Goal: Task Accomplishment & Management: Use online tool/utility

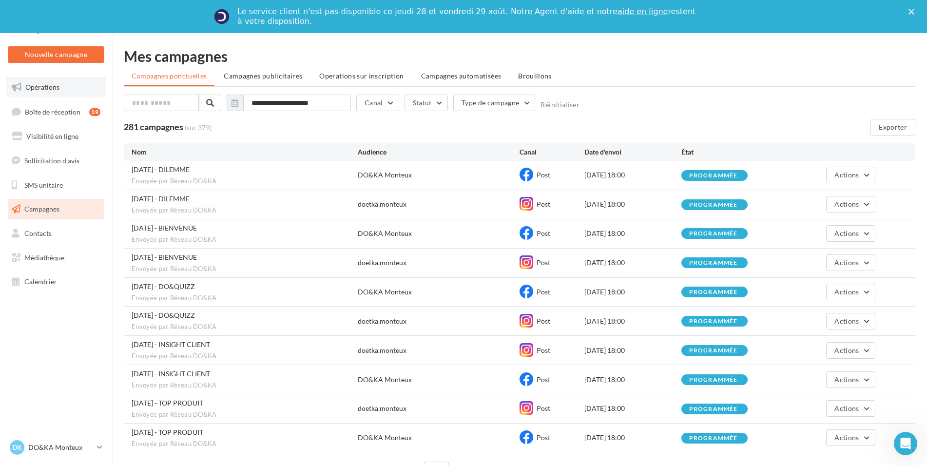
click at [50, 86] on span "Opérations" at bounding box center [42, 87] width 34 height 8
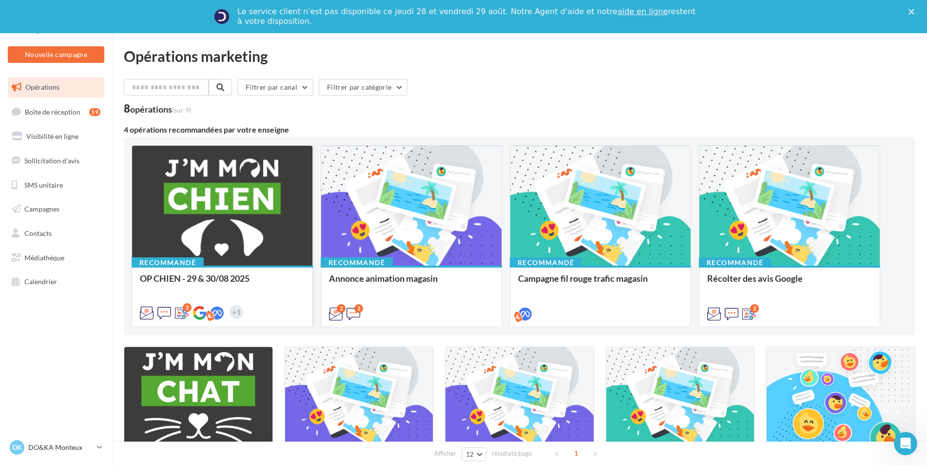
click at [235, 219] on div at bounding box center [222, 206] width 180 height 121
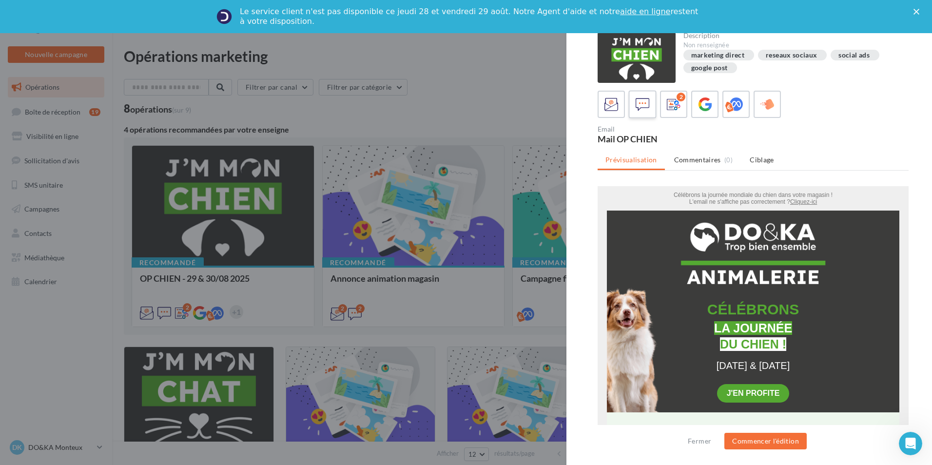
click at [641, 104] on icon at bounding box center [642, 104] width 14 height 14
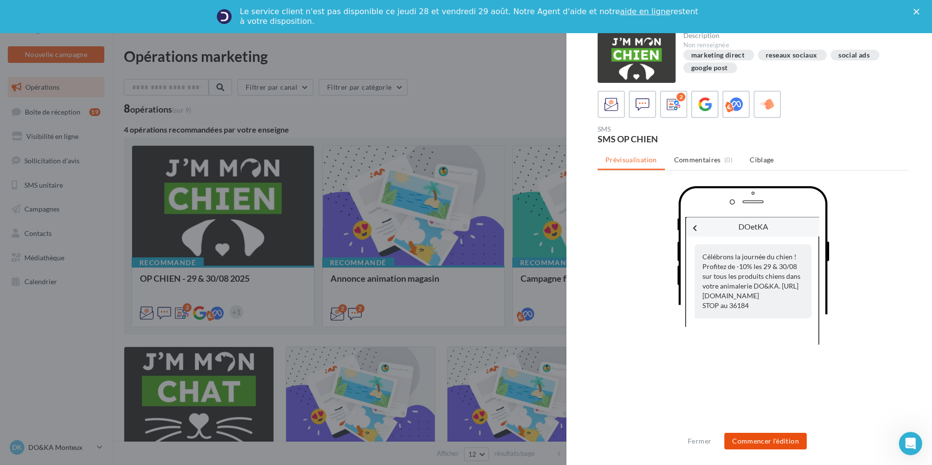
click at [779, 444] on button "Commencer l'édition" at bounding box center [765, 441] width 82 height 17
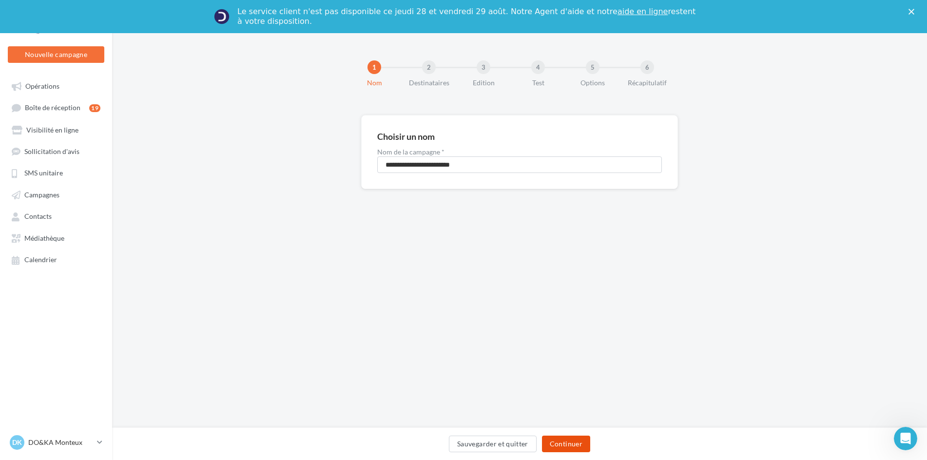
click at [568, 443] on button "Continuer" at bounding box center [566, 444] width 48 height 17
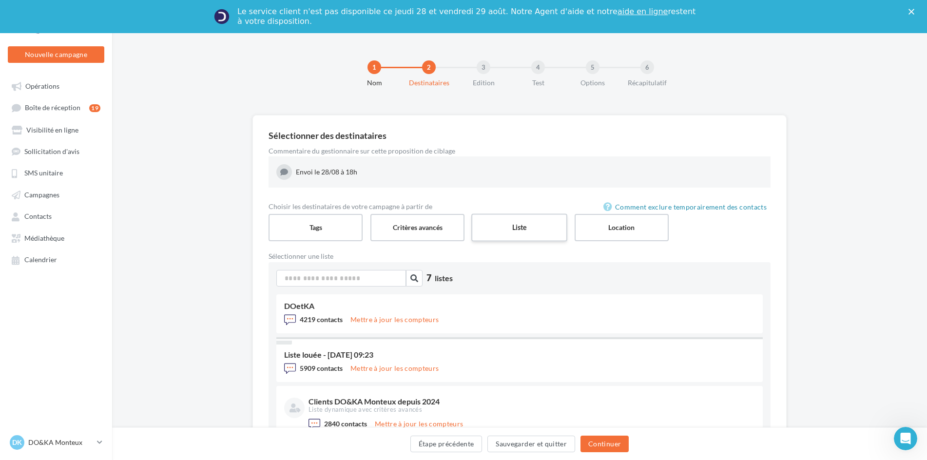
click at [516, 229] on label "Liste" at bounding box center [519, 227] width 96 height 28
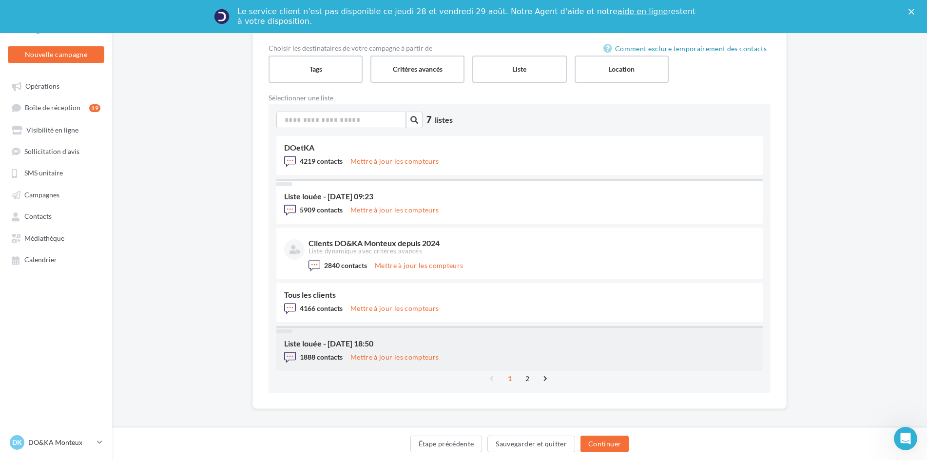
scroll to position [165, 0]
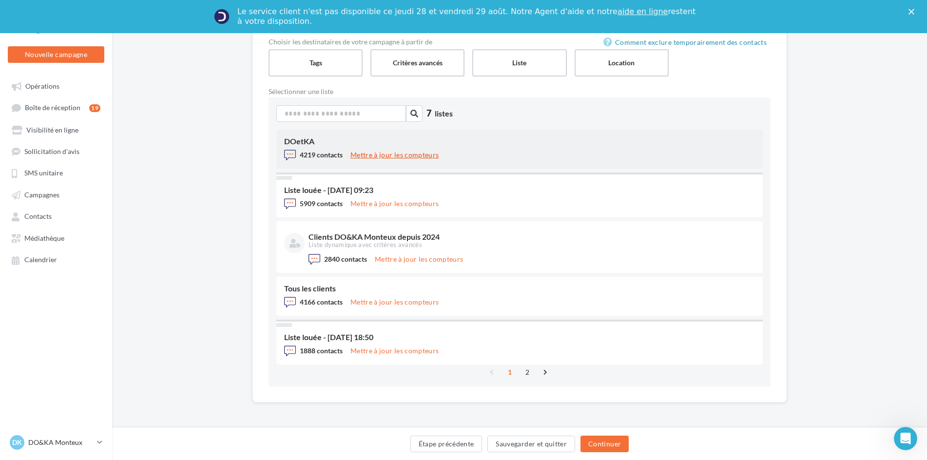
click at [396, 153] on button "Mettre à jour les compteurs" at bounding box center [395, 155] width 96 height 12
click at [315, 153] on span "4219 contacts" at bounding box center [321, 155] width 43 height 8
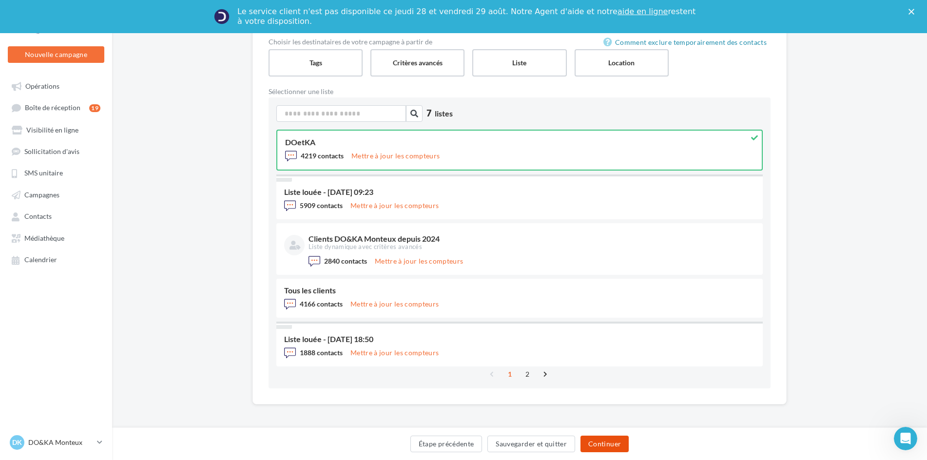
click at [608, 446] on button "Continuer" at bounding box center [604, 444] width 48 height 17
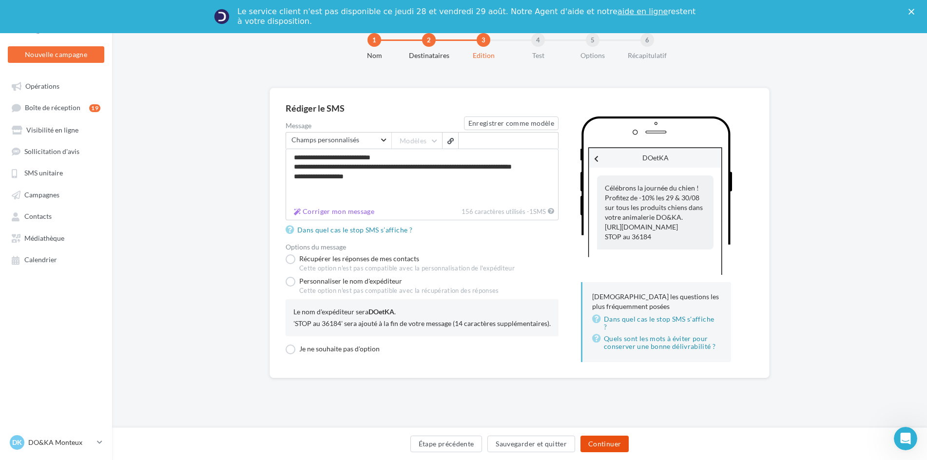
click at [617, 447] on button "Continuer" at bounding box center [604, 444] width 48 height 17
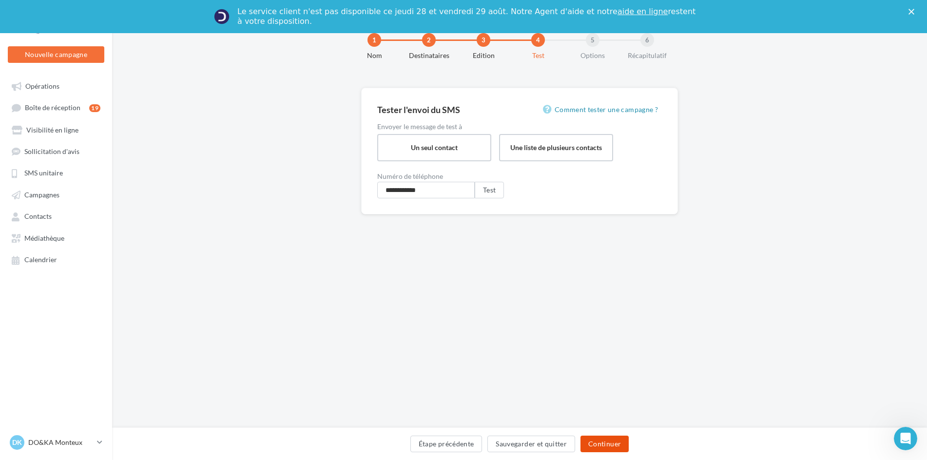
click at [616, 444] on button "Continuer" at bounding box center [604, 444] width 48 height 17
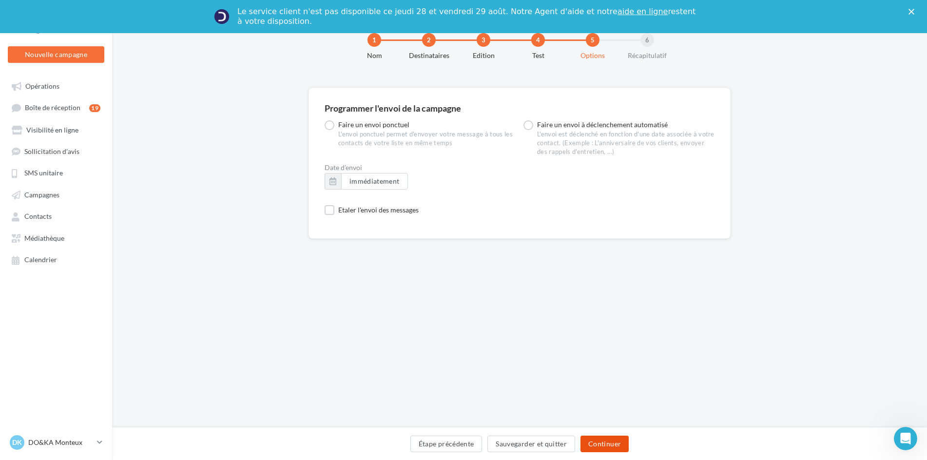
click at [601, 447] on button "Continuer" at bounding box center [604, 444] width 48 height 17
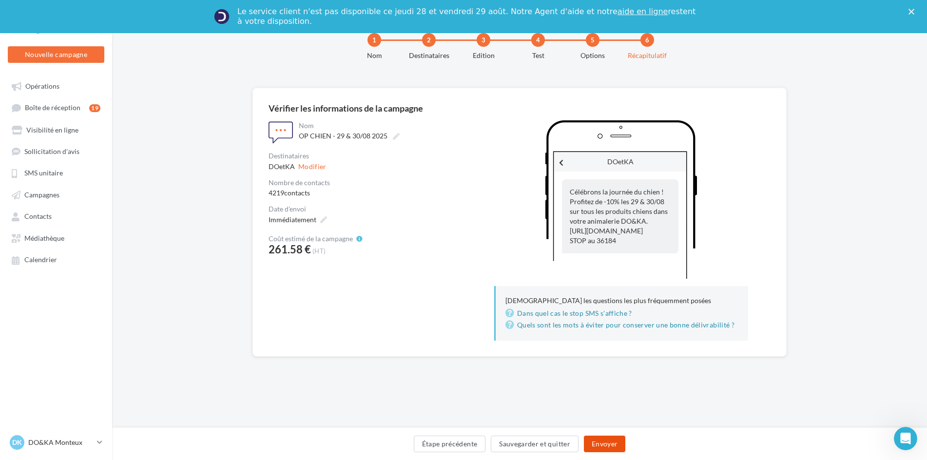
click at [599, 443] on button "Envoyer" at bounding box center [604, 444] width 41 height 17
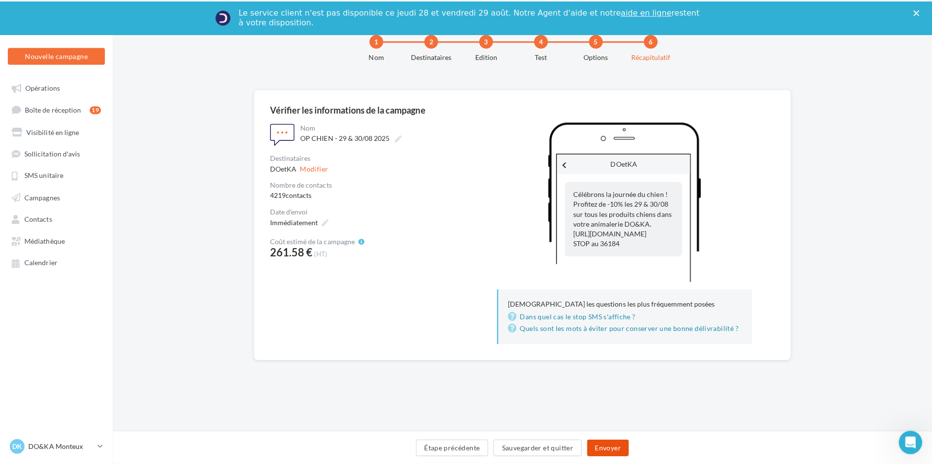
scroll to position [27, 0]
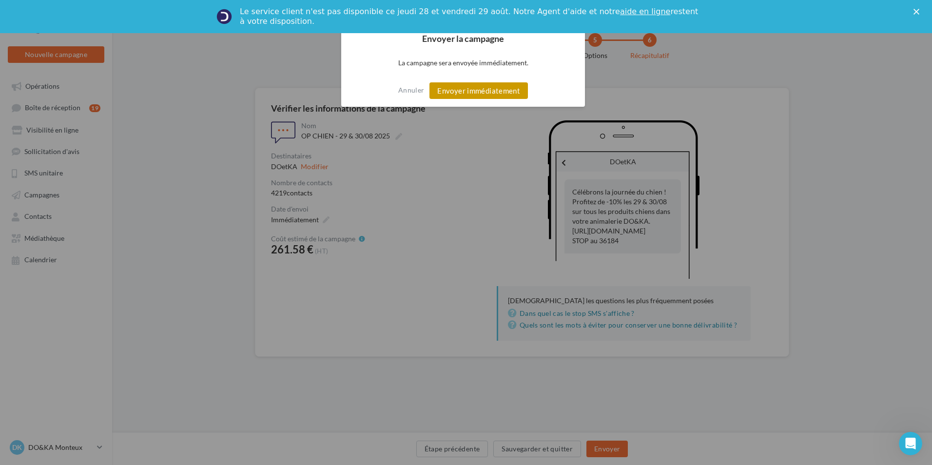
click at [470, 92] on button "Envoyer immédiatement" at bounding box center [478, 90] width 98 height 17
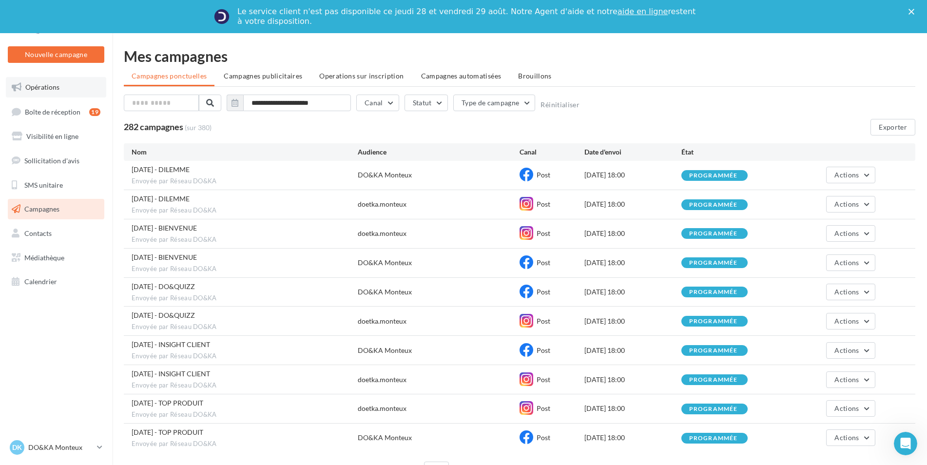
click at [45, 86] on span "Opérations" at bounding box center [42, 87] width 34 height 8
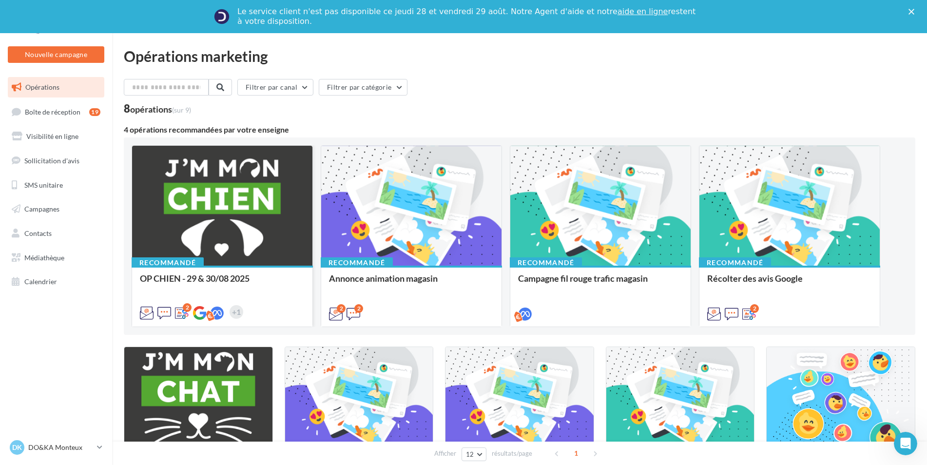
click at [226, 202] on div at bounding box center [222, 206] width 180 height 121
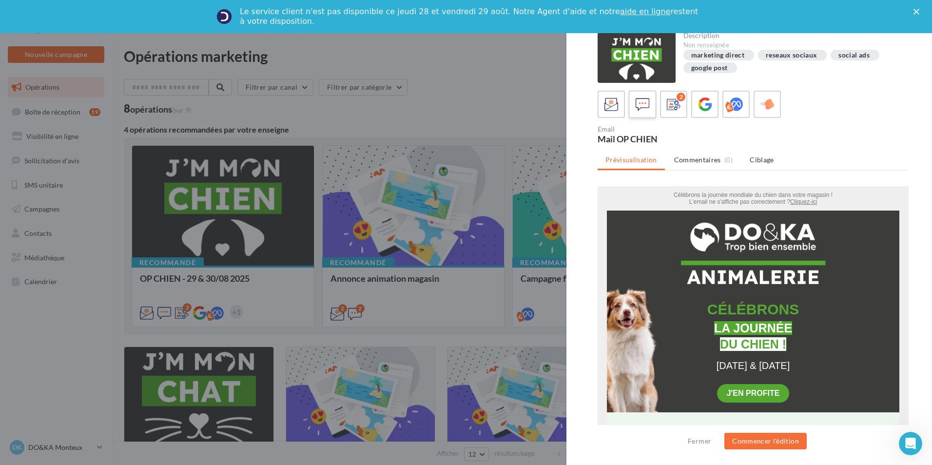
click at [638, 102] on icon at bounding box center [642, 104] width 14 height 14
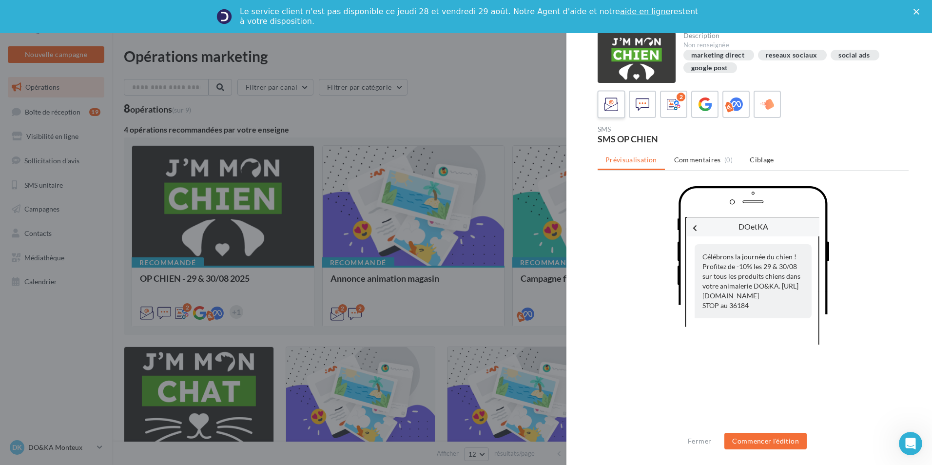
click at [607, 101] on icon at bounding box center [611, 104] width 14 height 14
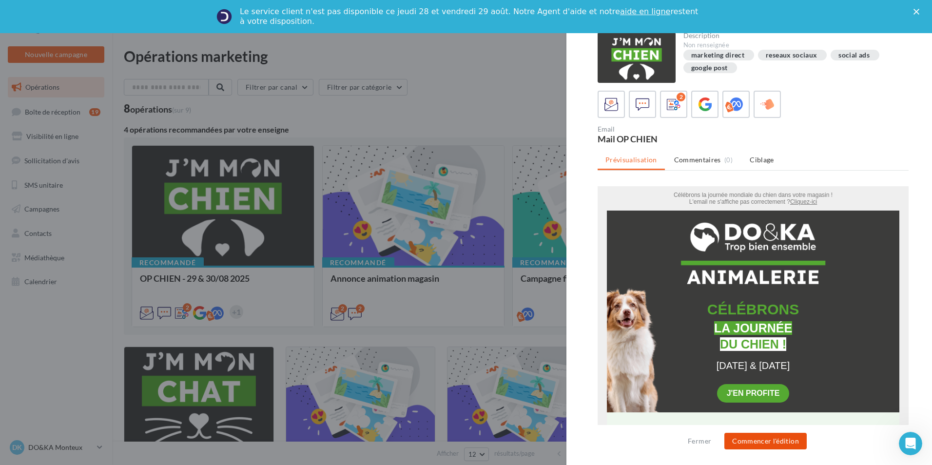
click at [755, 442] on button "Commencer l'édition" at bounding box center [765, 441] width 82 height 17
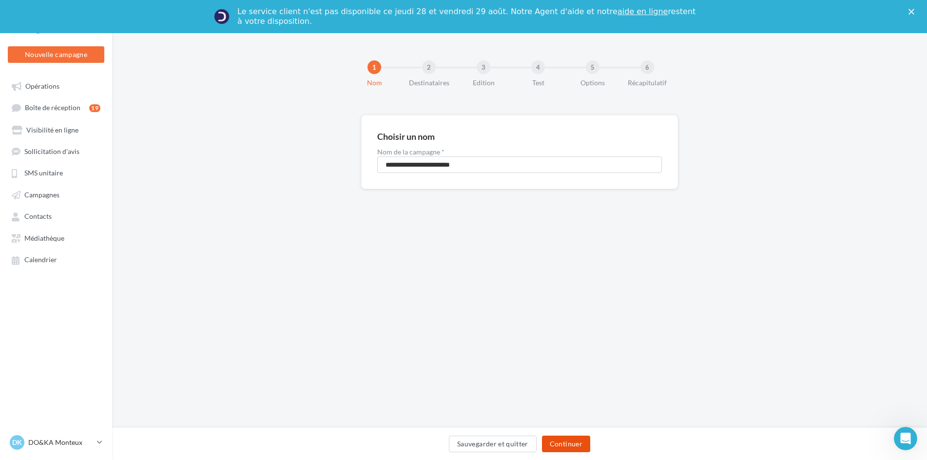
click at [560, 439] on button "Continuer" at bounding box center [566, 444] width 48 height 17
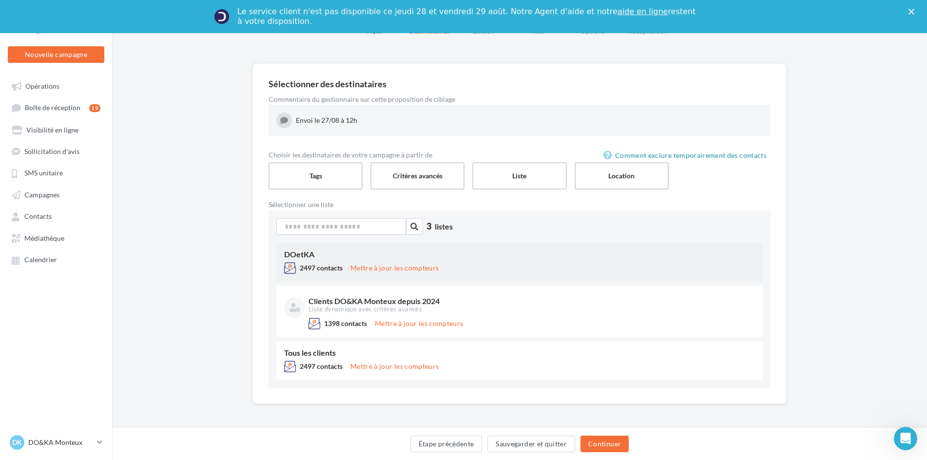
scroll to position [53, 0]
click at [359, 270] on button "Mettre à jour les compteurs" at bounding box center [395, 267] width 96 height 12
click at [605, 443] on button "Continuer" at bounding box center [604, 444] width 48 height 17
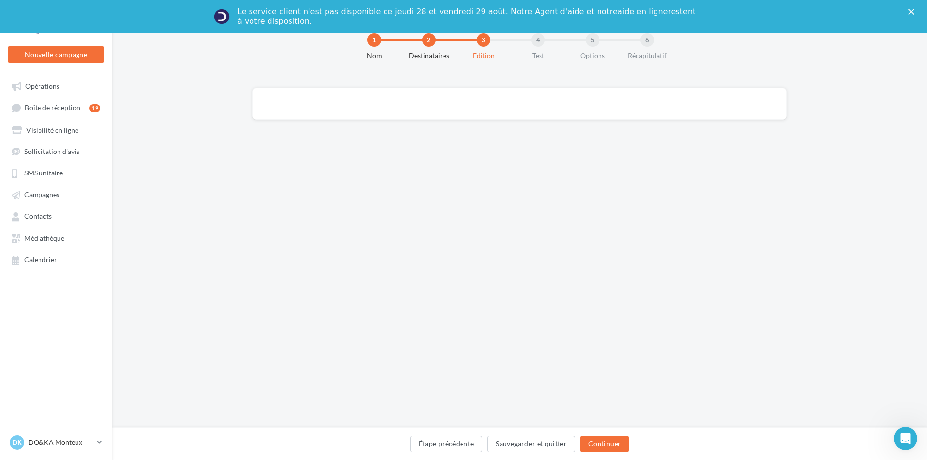
scroll to position [32, 0]
click at [617, 446] on button "Continuer" at bounding box center [604, 444] width 48 height 17
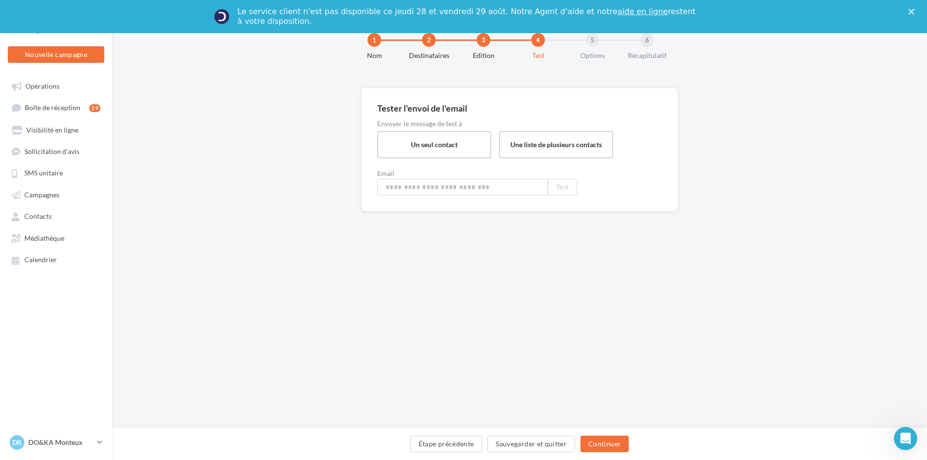
type input "**********"
click at [617, 446] on button "Continuer" at bounding box center [604, 444] width 48 height 17
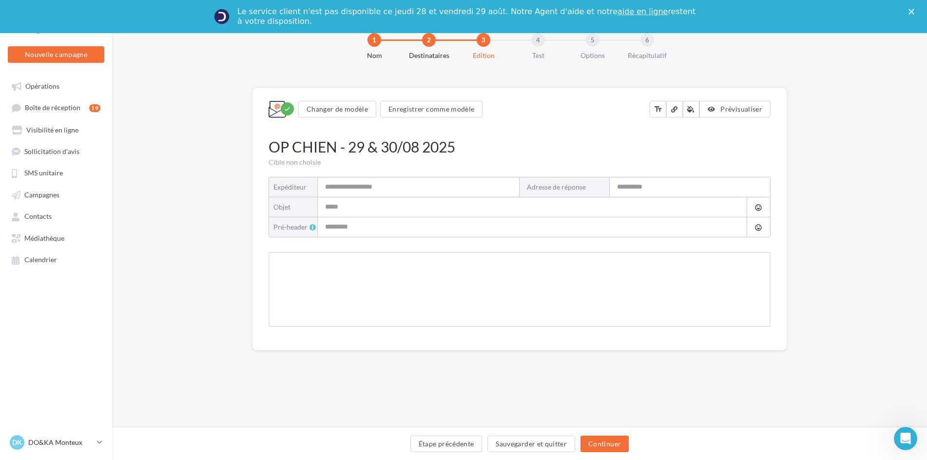
type input "**********"
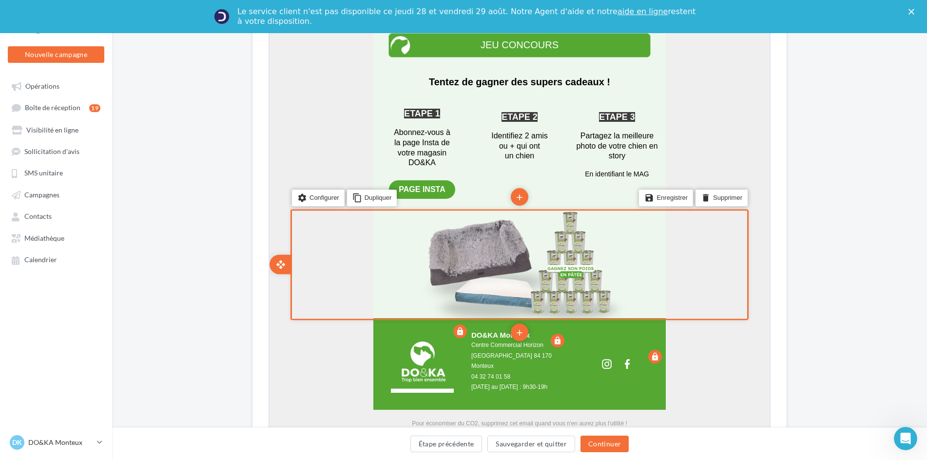
scroll to position [926, 0]
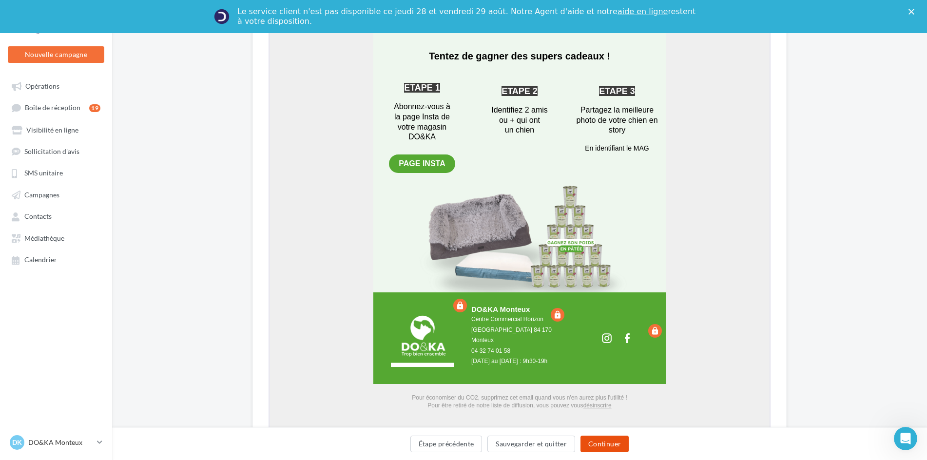
click at [614, 443] on button "Continuer" at bounding box center [604, 444] width 48 height 17
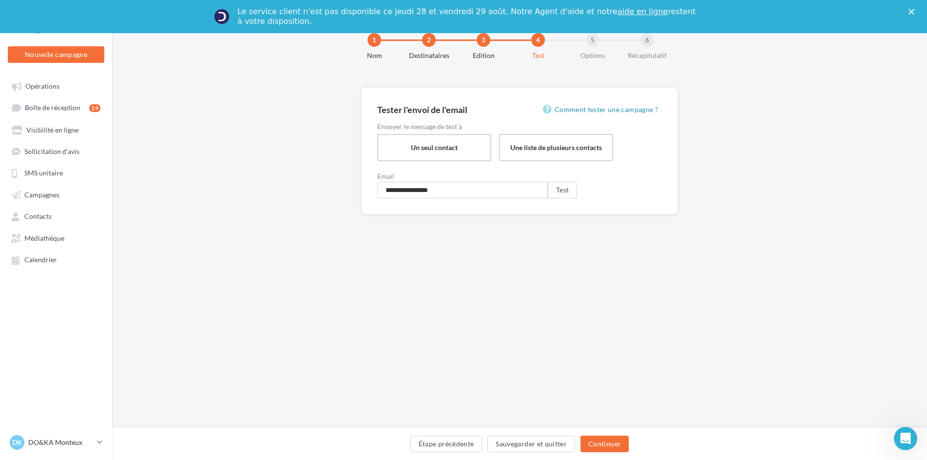
scroll to position [32, 0]
click at [614, 443] on button "Continuer" at bounding box center [604, 444] width 48 height 17
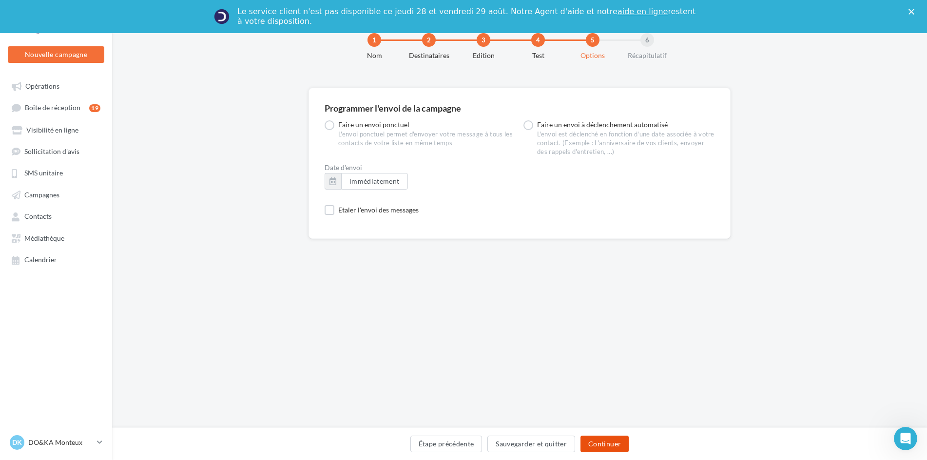
click at [614, 443] on button "Continuer" at bounding box center [604, 444] width 48 height 17
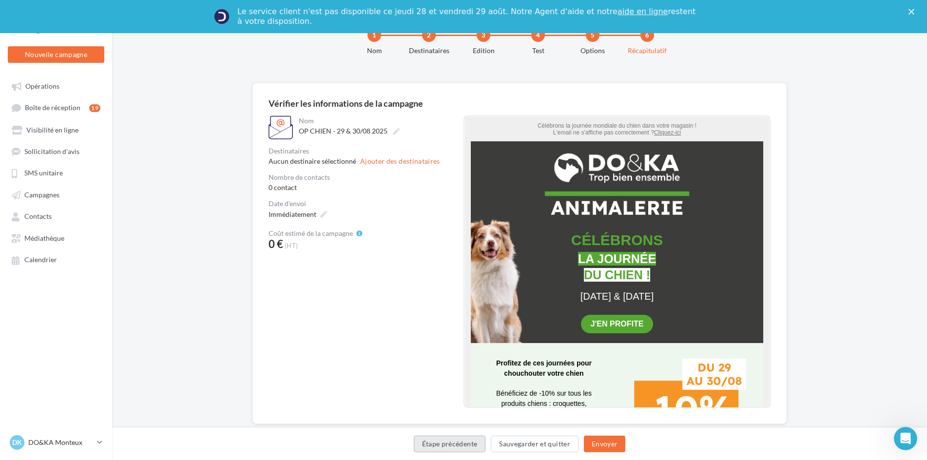
click at [468, 443] on button "Étape précédente" at bounding box center [450, 444] width 72 height 17
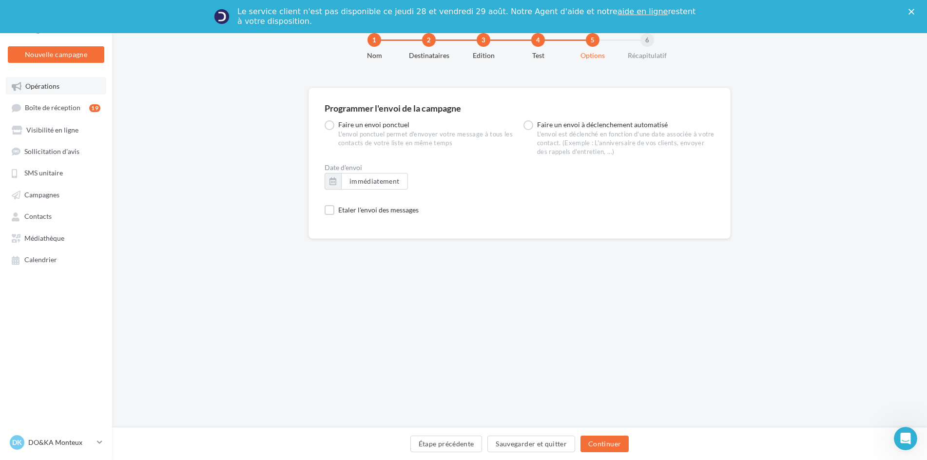
click at [42, 88] on span "Opérations" at bounding box center [42, 86] width 34 height 8
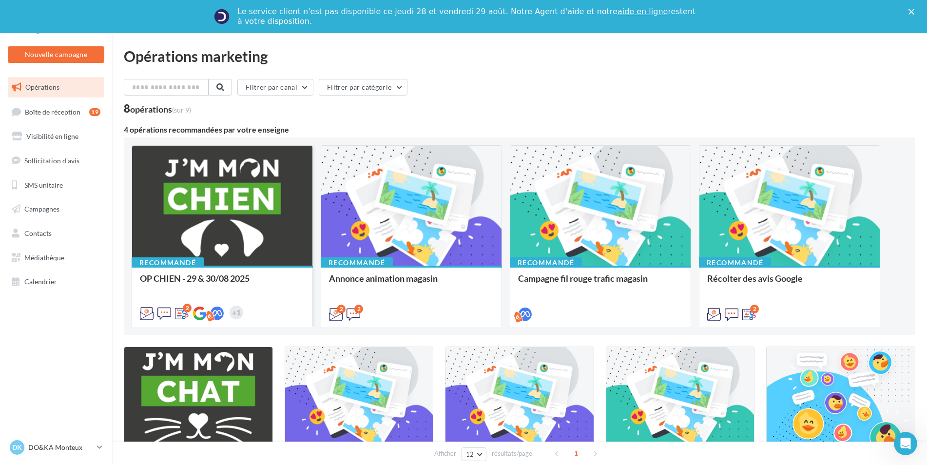
click at [257, 182] on div at bounding box center [222, 206] width 180 height 121
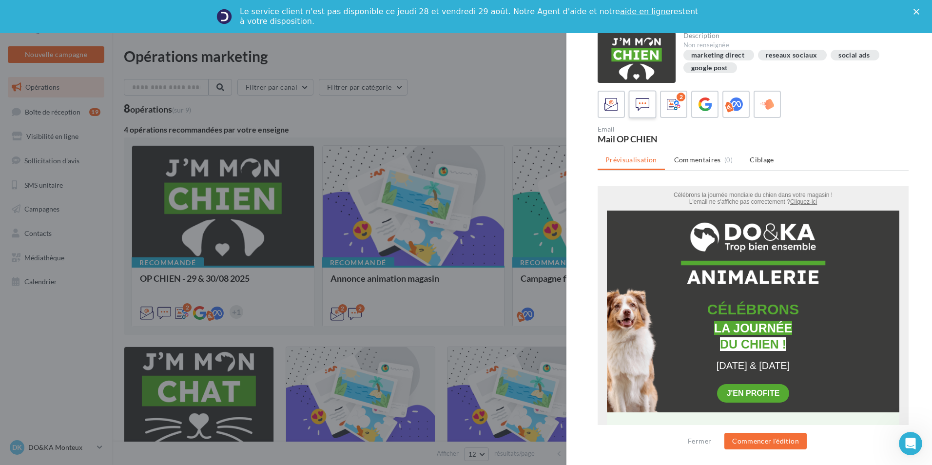
click at [646, 104] on icon at bounding box center [642, 104] width 14 height 14
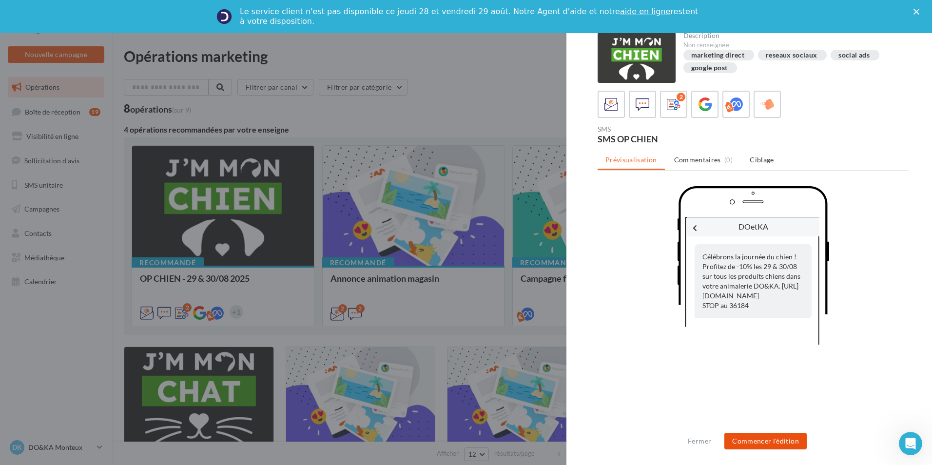
click at [771, 441] on button "Commencer l'édition" at bounding box center [765, 441] width 82 height 17
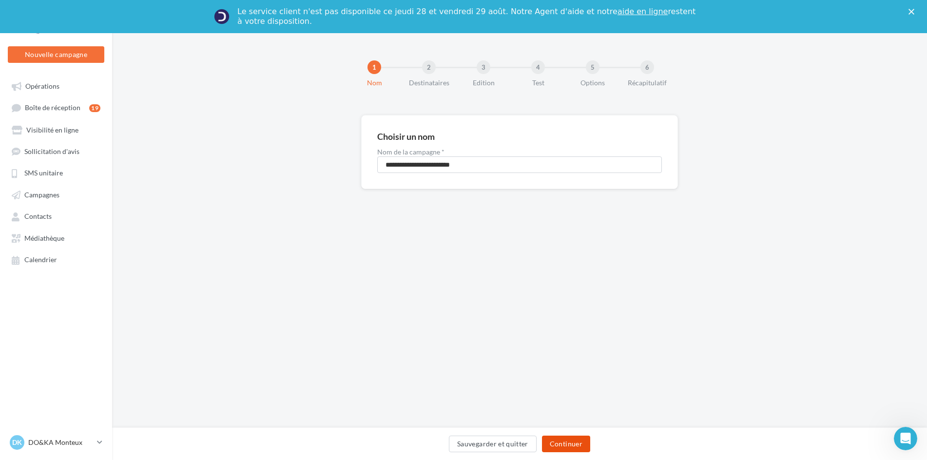
click at [576, 443] on button "Continuer" at bounding box center [566, 444] width 48 height 17
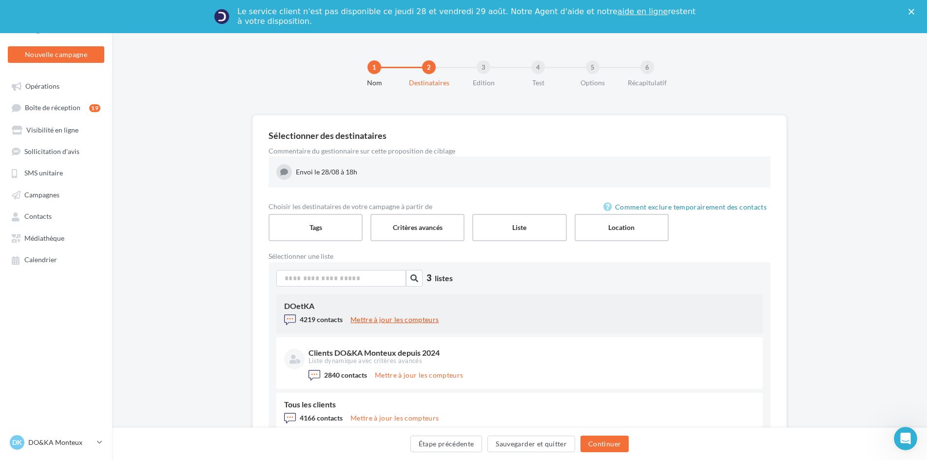
click at [397, 320] on button "Mettre à jour les compteurs" at bounding box center [395, 320] width 96 height 12
click at [339, 308] on div "DOetKA" at bounding box center [519, 306] width 471 height 8
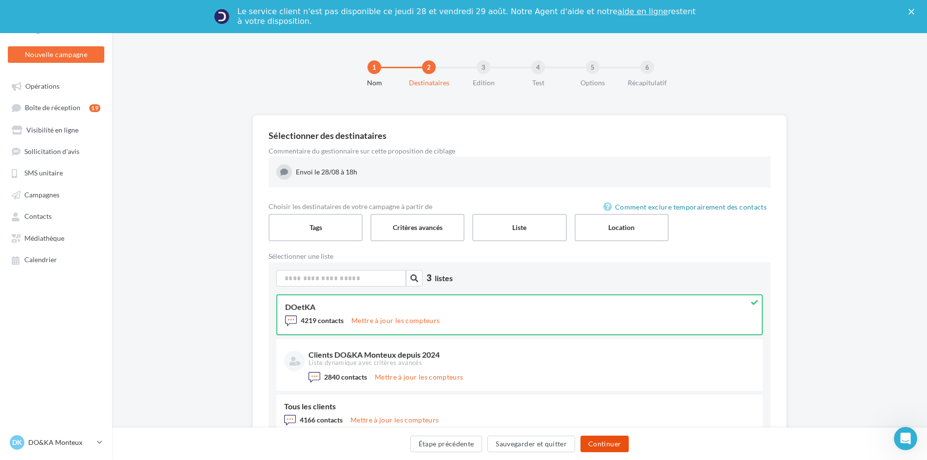
click at [603, 443] on button "Continuer" at bounding box center [604, 444] width 48 height 17
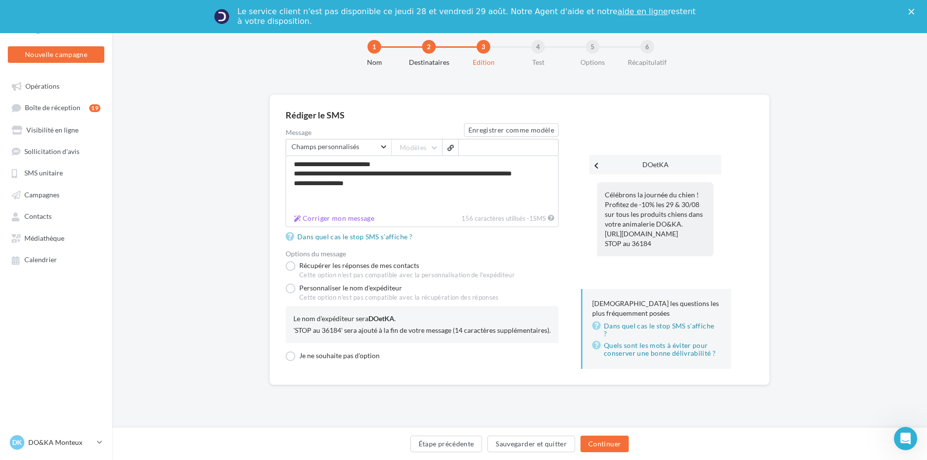
scroll to position [32, 0]
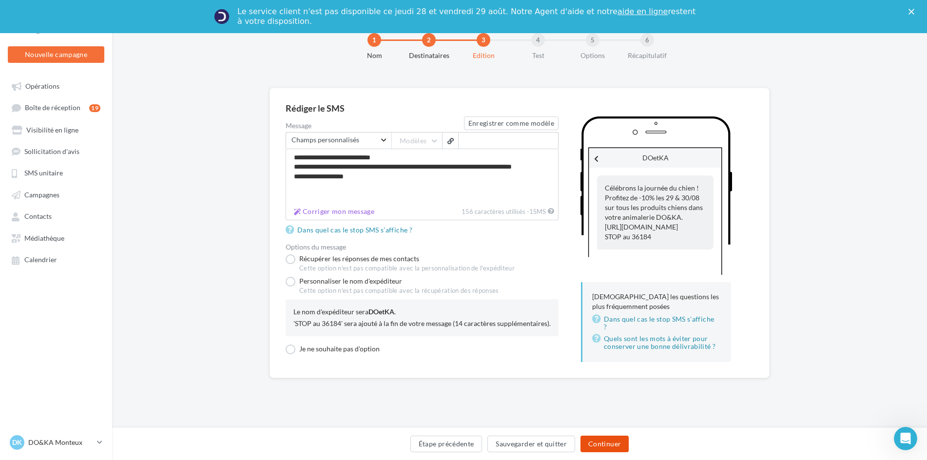
click at [600, 443] on button "Continuer" at bounding box center [604, 444] width 48 height 17
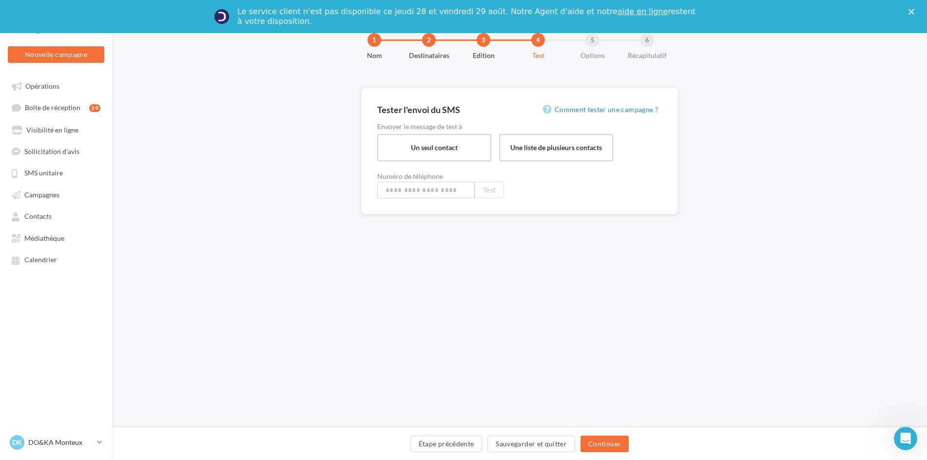
type input "**********"
click at [600, 443] on button "Continuer" at bounding box center [604, 444] width 48 height 17
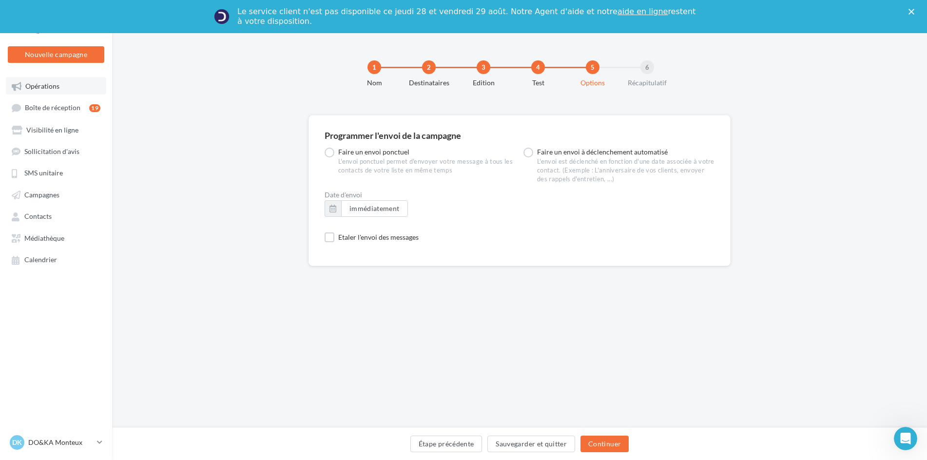
click at [39, 85] on span "Opérations" at bounding box center [42, 86] width 34 height 8
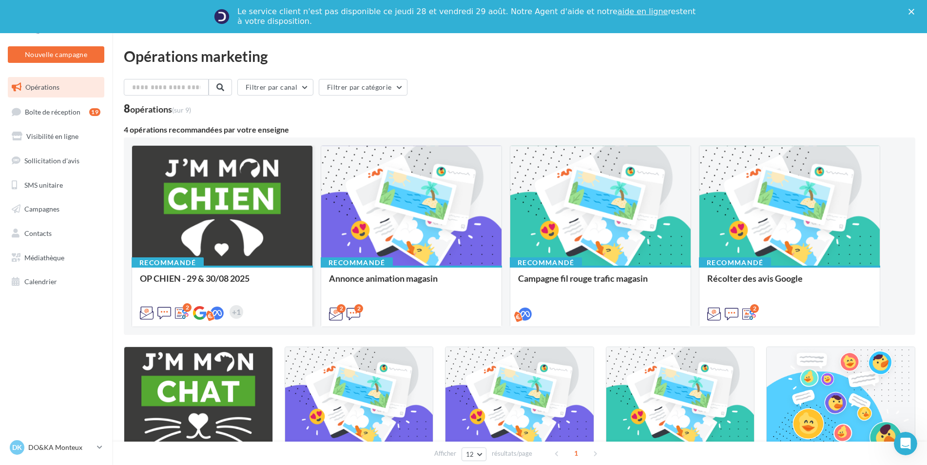
click at [245, 213] on div at bounding box center [222, 206] width 180 height 121
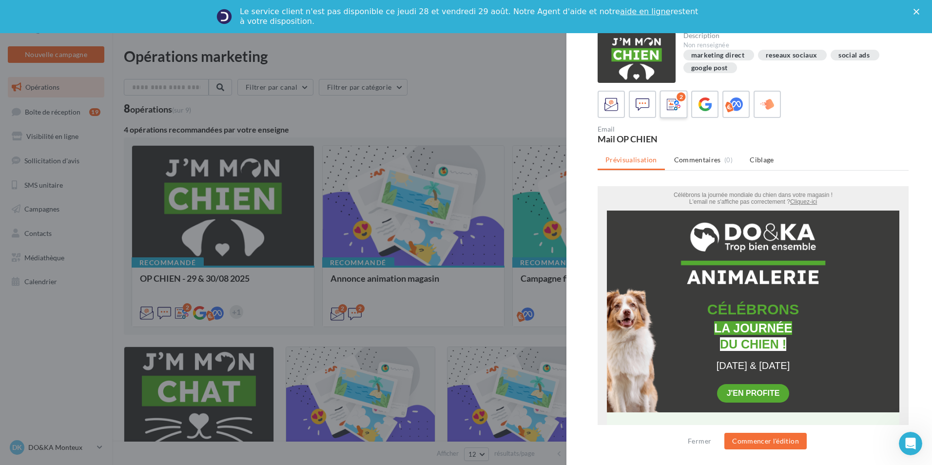
click at [674, 106] on icon at bounding box center [674, 104] width 14 height 14
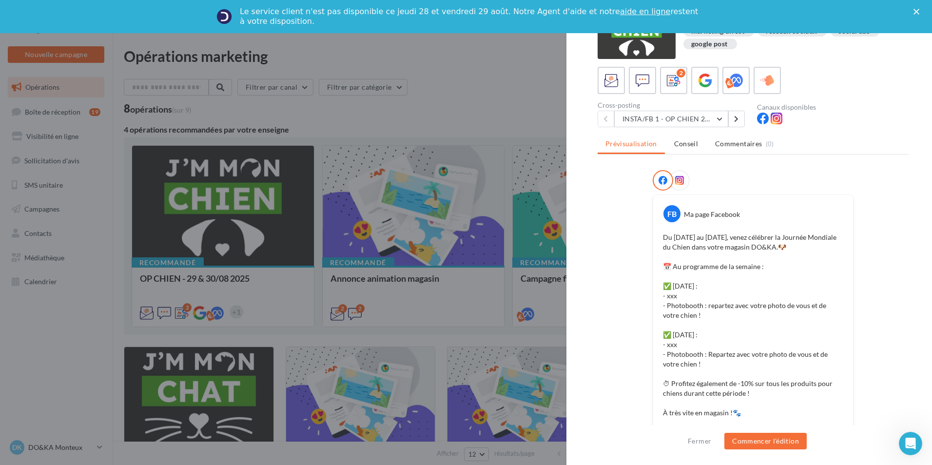
scroll to position [20, 0]
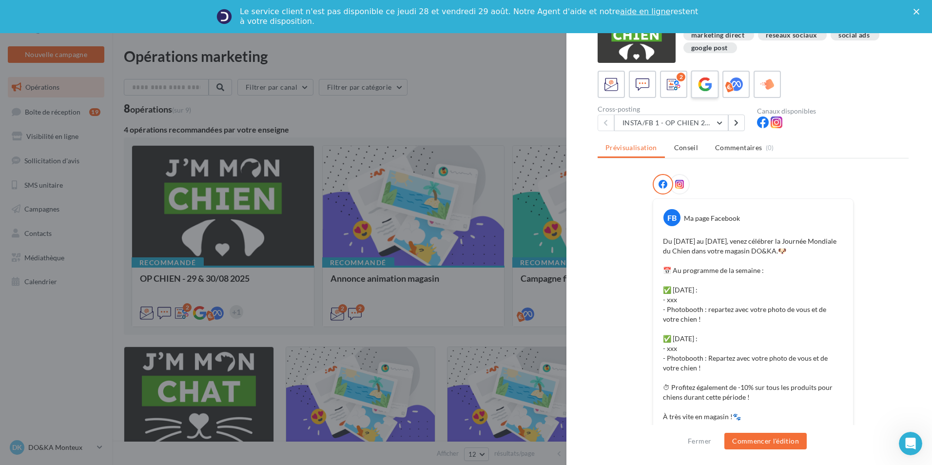
click at [707, 85] on icon at bounding box center [705, 84] width 14 height 14
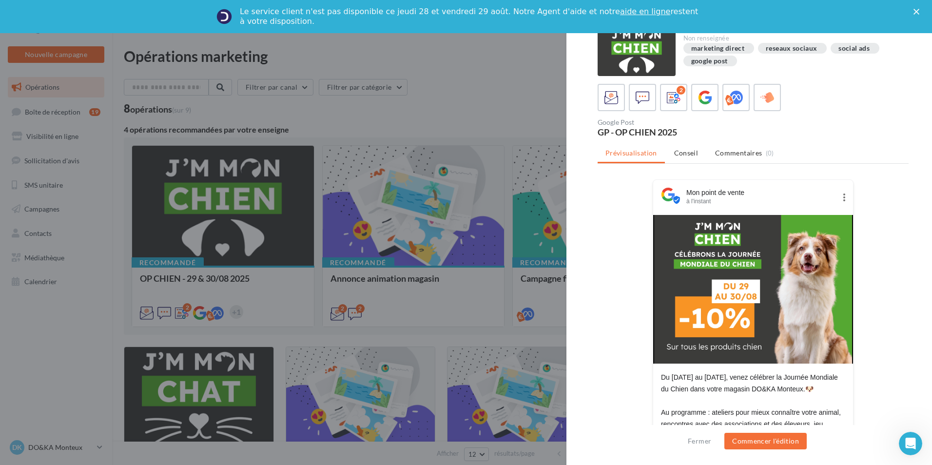
scroll to position [0, 0]
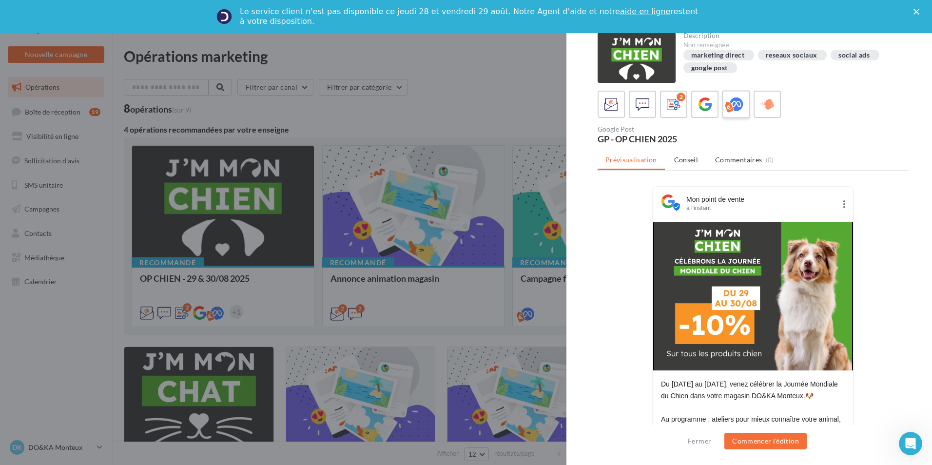
click at [735, 103] on icon at bounding box center [736, 104] width 14 height 14
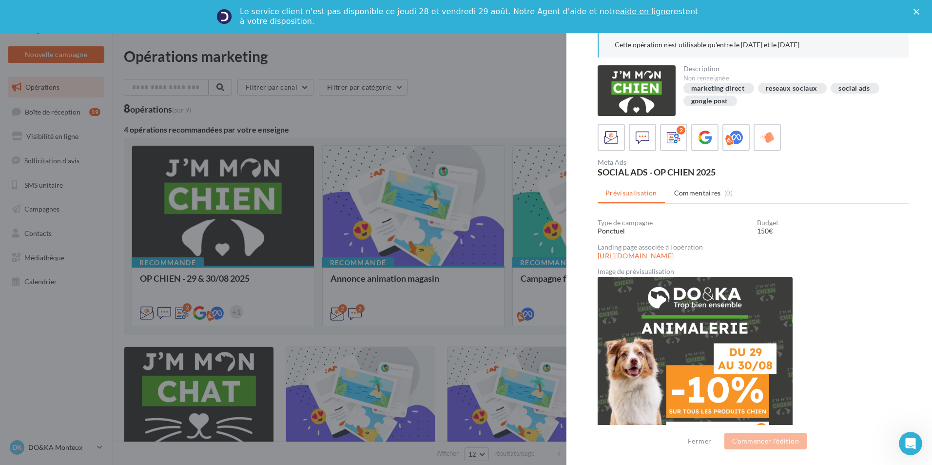
click at [850, 88] on div "social ads" at bounding box center [853, 88] width 31 height 7
click at [768, 135] on icon at bounding box center [767, 138] width 14 height 14
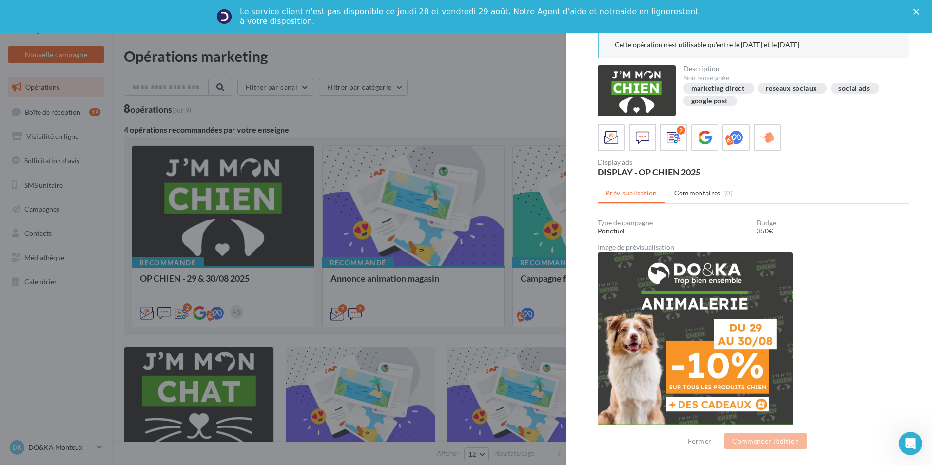
scroll to position [26, 0]
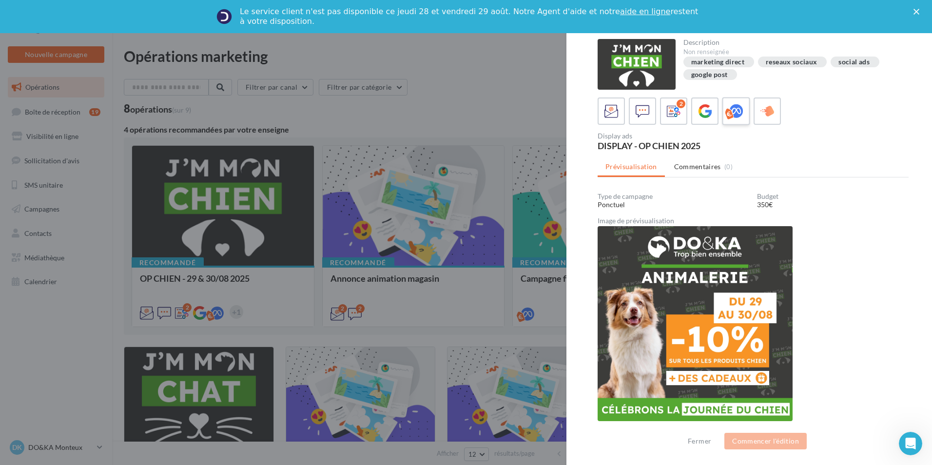
click at [737, 113] on icon at bounding box center [736, 111] width 14 height 14
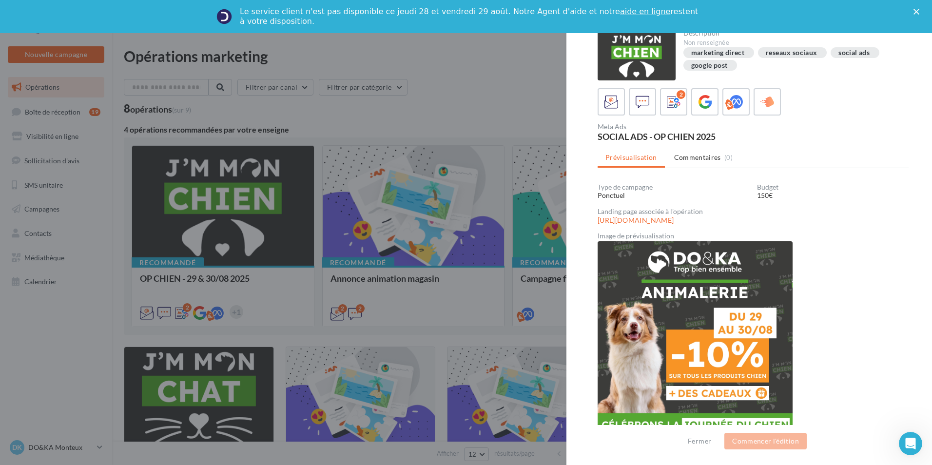
scroll to position [38, 0]
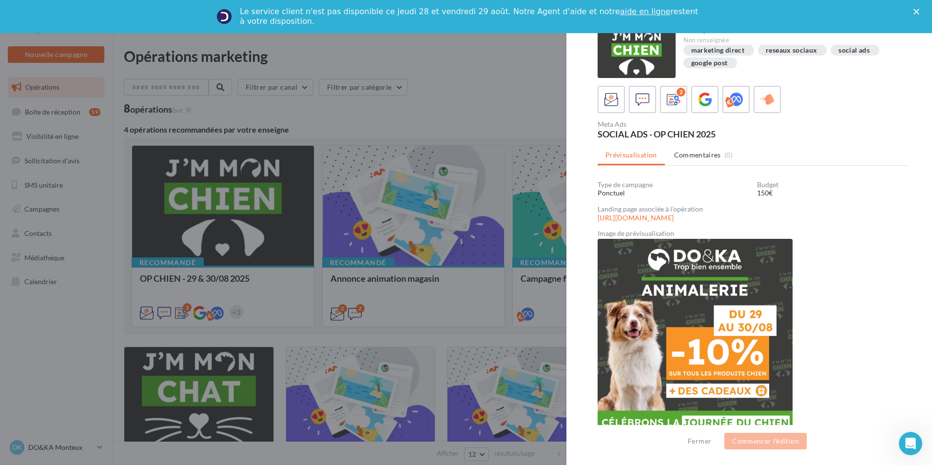
click at [631, 154] on ul "Prévisualisation Commentaires (0)" at bounding box center [752, 155] width 311 height 19
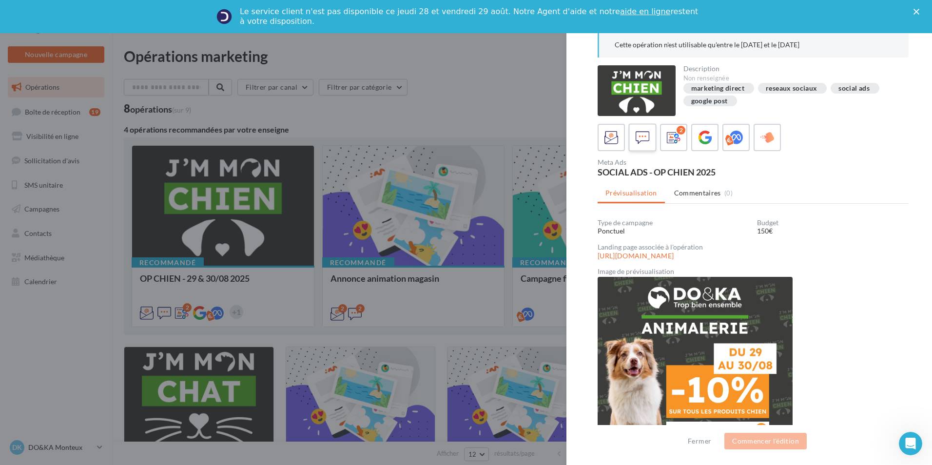
click at [637, 136] on icon at bounding box center [642, 138] width 14 height 14
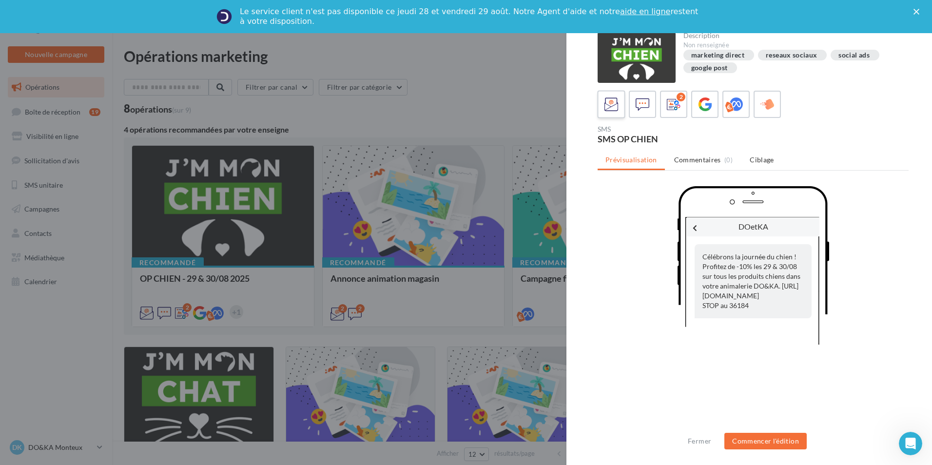
click at [604, 103] on icon at bounding box center [611, 104] width 14 height 14
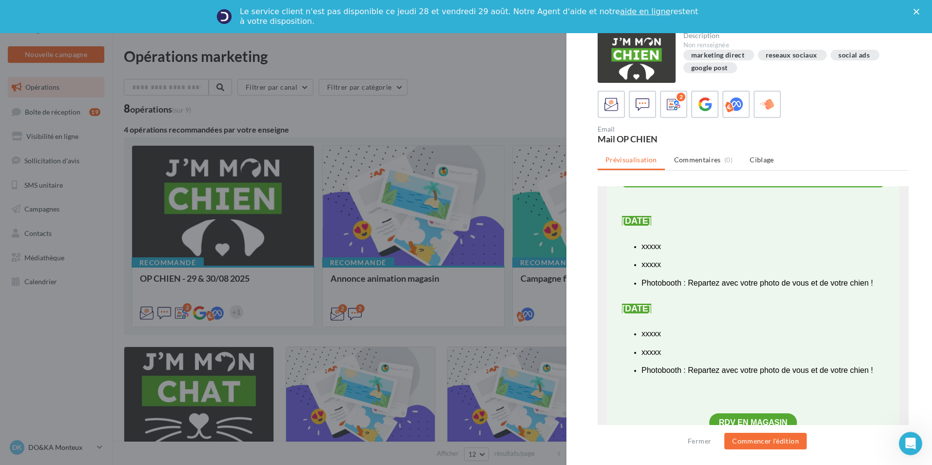
scroll to position [390, 0]
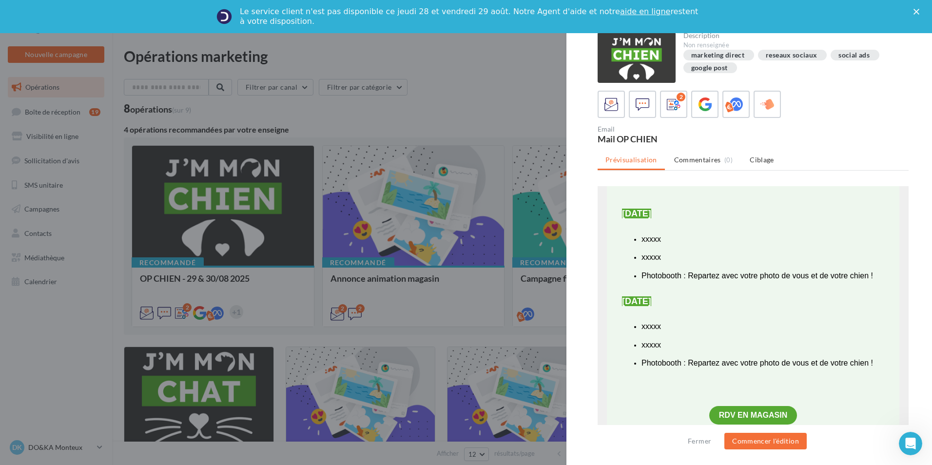
click at [672, 248] on li "xxxxx" at bounding box center [762, 243] width 243 height 19
click at [758, 438] on button "Commencer l'édition" at bounding box center [765, 441] width 82 height 17
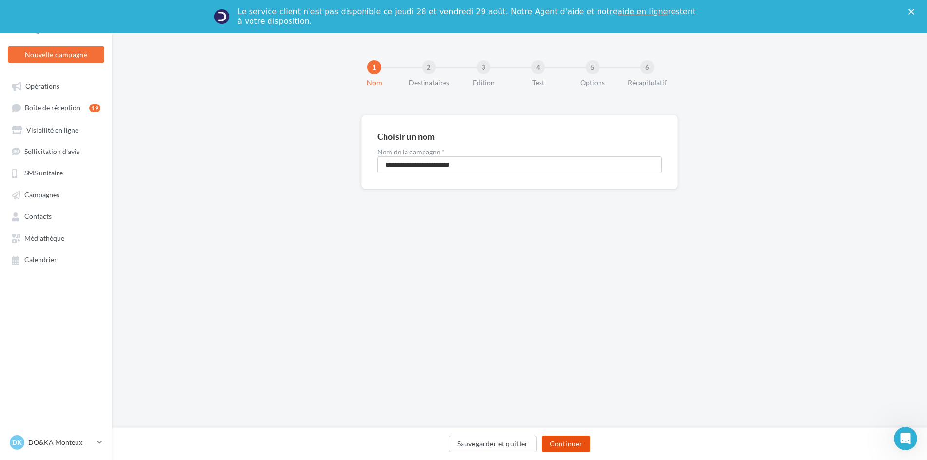
click at [569, 440] on button "Continuer" at bounding box center [566, 444] width 48 height 17
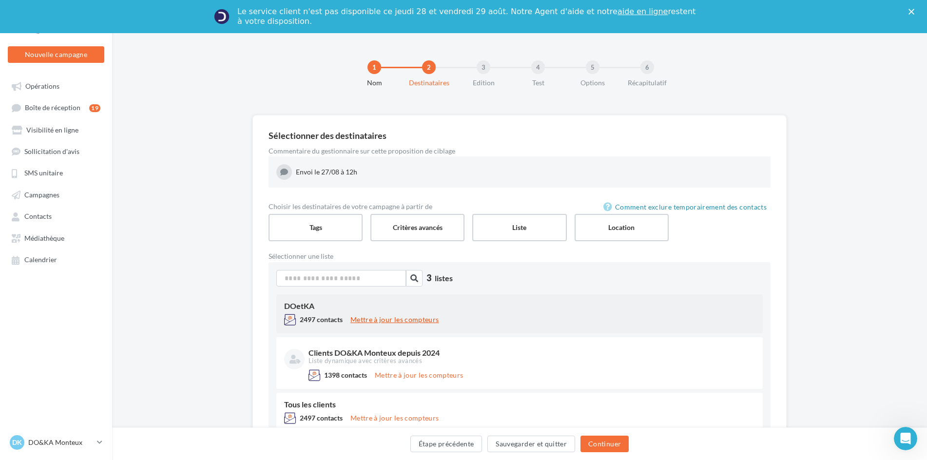
click at [389, 318] on button "Mettre à jour les compteurs" at bounding box center [395, 320] width 96 height 12
click at [328, 312] on div "DOetKA 2497 contacts Mettre à jour les compteurs" at bounding box center [519, 313] width 486 height 39
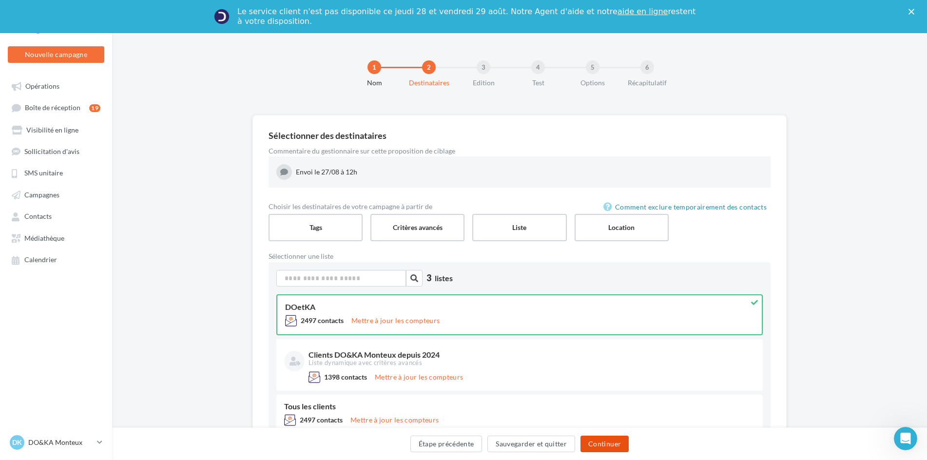
click at [604, 446] on button "Continuer" at bounding box center [604, 444] width 48 height 17
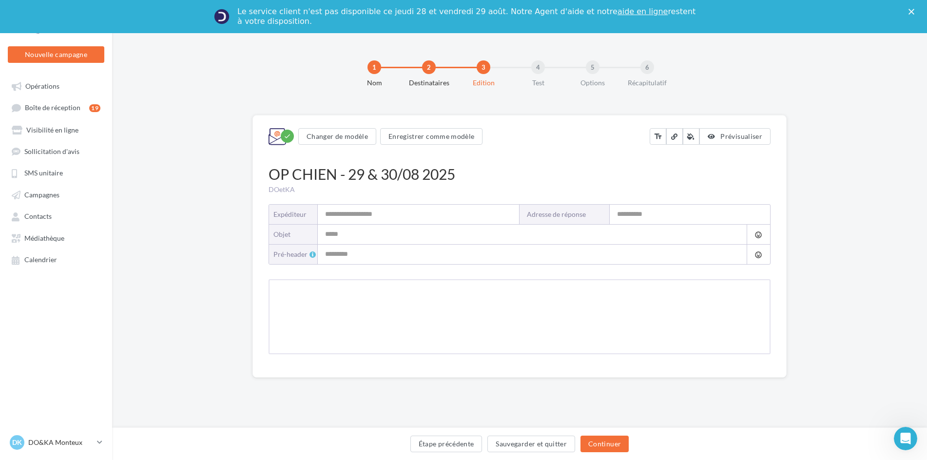
type input "**********"
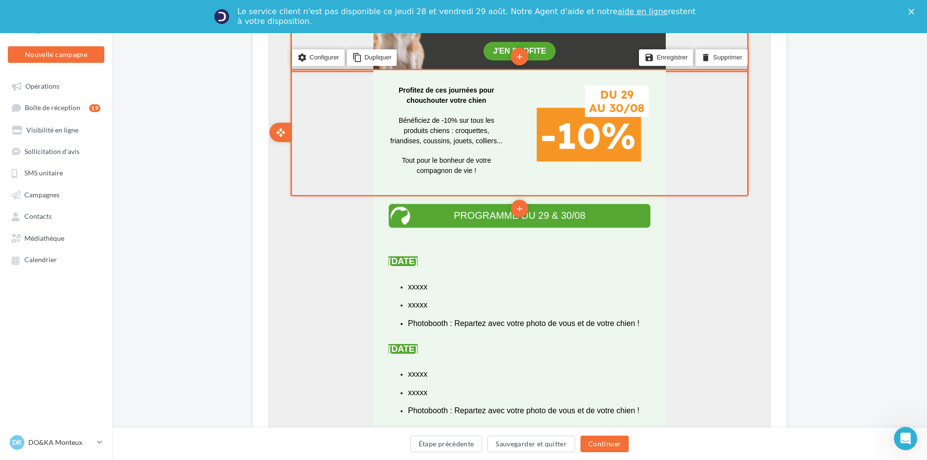
scroll to position [487, 0]
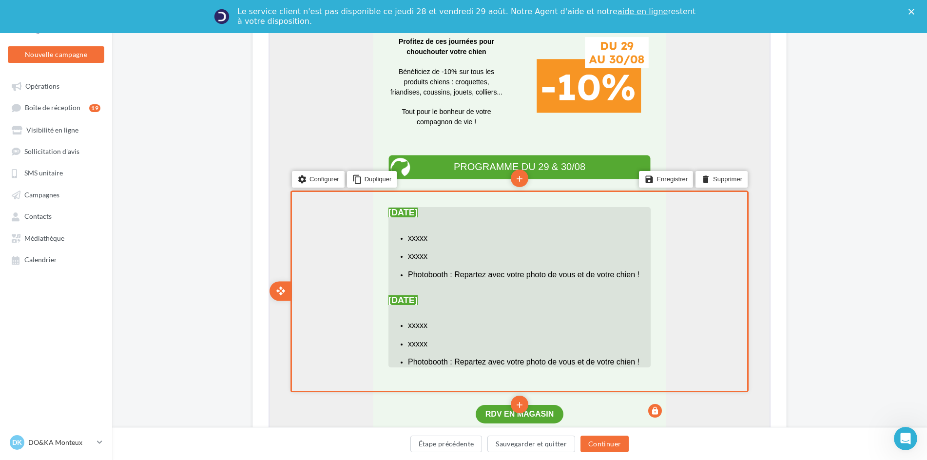
click at [426, 241] on span "xxxxx" at bounding box center [416, 237] width 19 height 8
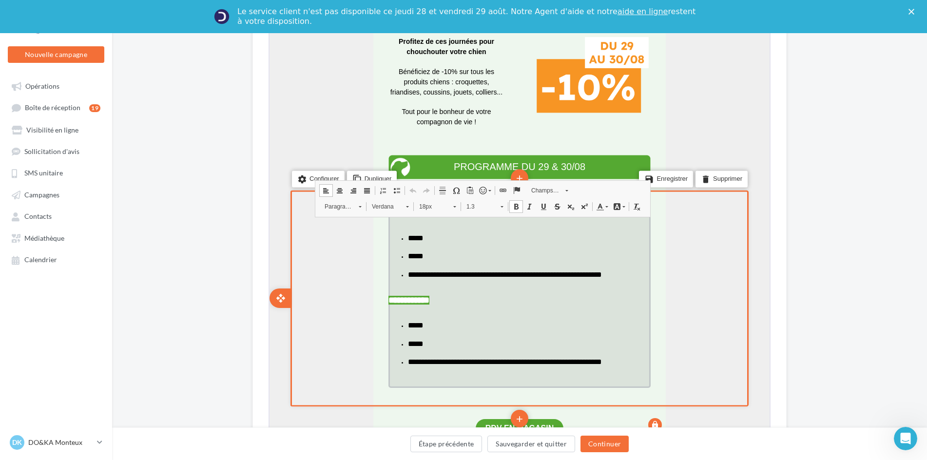
click at [432, 247] on li "*****" at bounding box center [528, 241] width 243 height 19
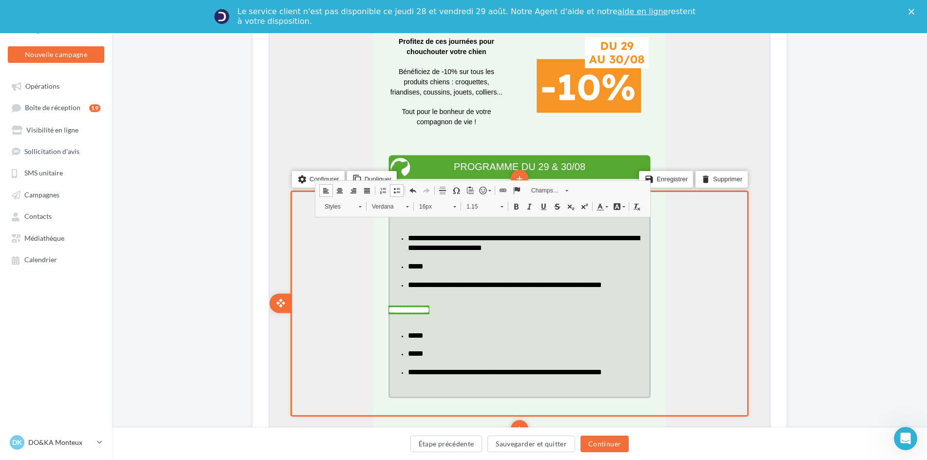
click at [437, 277] on li "*****" at bounding box center [528, 270] width 243 height 19
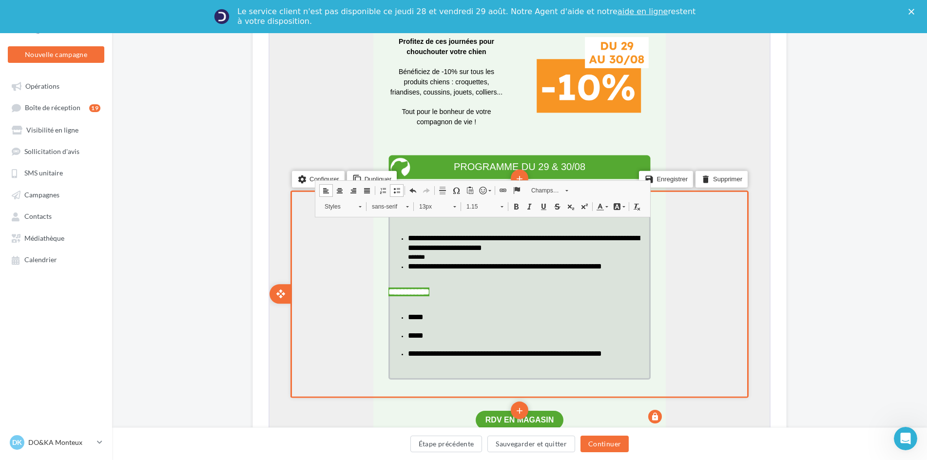
click at [436, 330] on li "*****" at bounding box center [528, 320] width 243 height 19
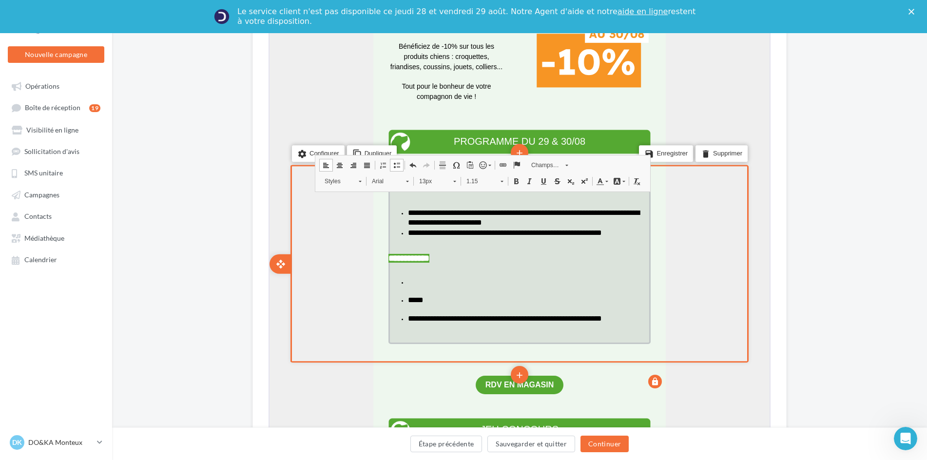
scroll to position [536, 0]
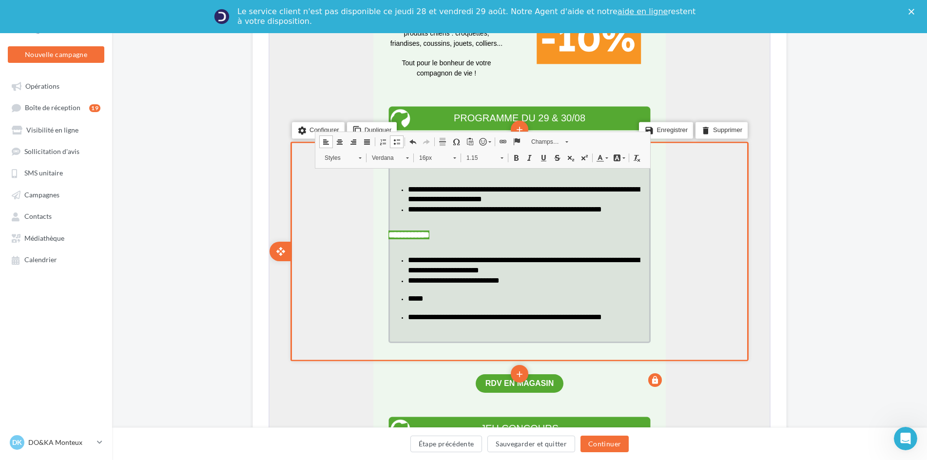
click at [466, 283] on span "**********" at bounding box center [453, 279] width 92 height 7
click at [525, 283] on span "**********" at bounding box center [466, 279] width 118 height 7
click at [600, 275] on li "**********" at bounding box center [528, 264] width 243 height 20
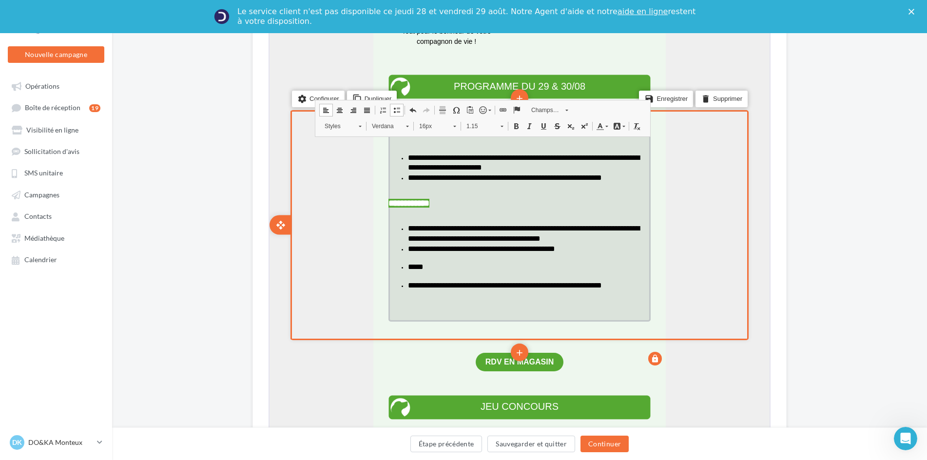
scroll to position [585, 0]
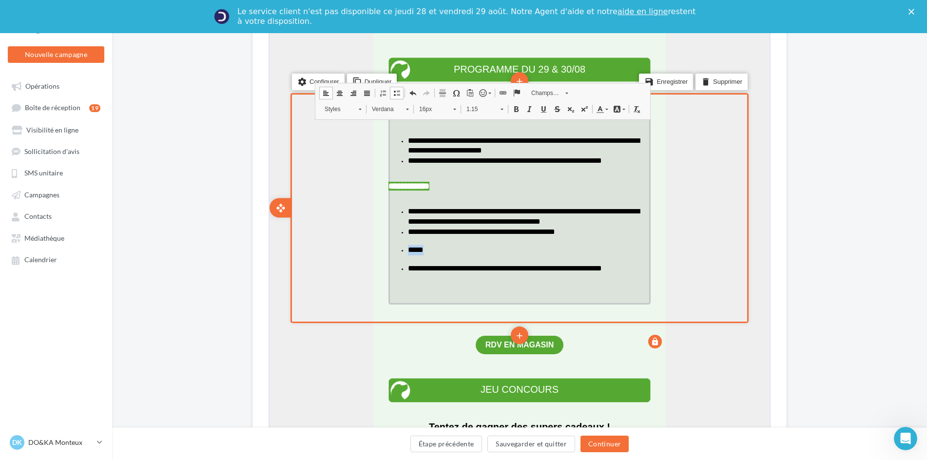
drag, startPoint x: 436, startPoint y: 279, endPoint x: 408, endPoint y: 280, distance: 27.8
click at [408, 263] on li "*****" at bounding box center [528, 253] width 243 height 19
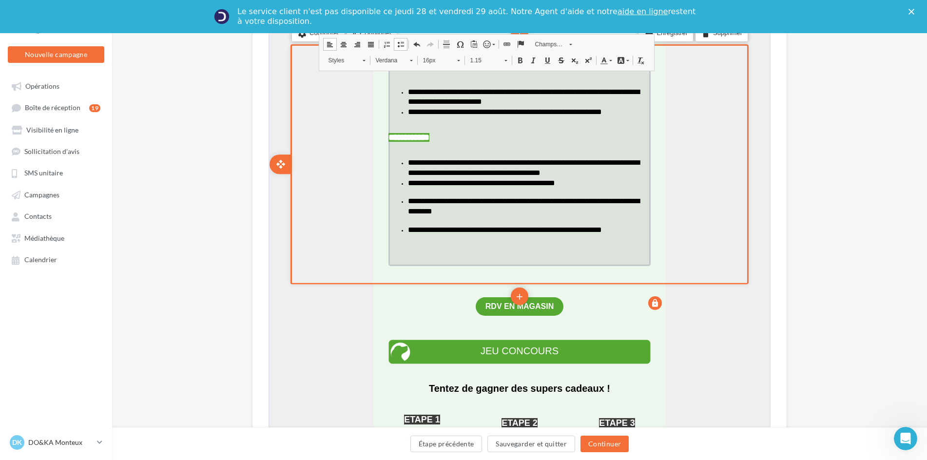
scroll to position [4, 0]
click at [445, 177] on li "**********" at bounding box center [528, 167] width 243 height 20
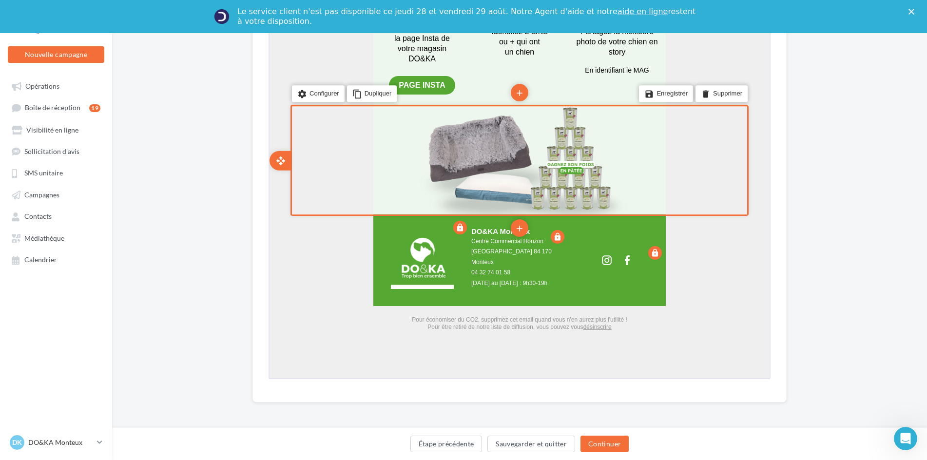
scroll to position [898, 0]
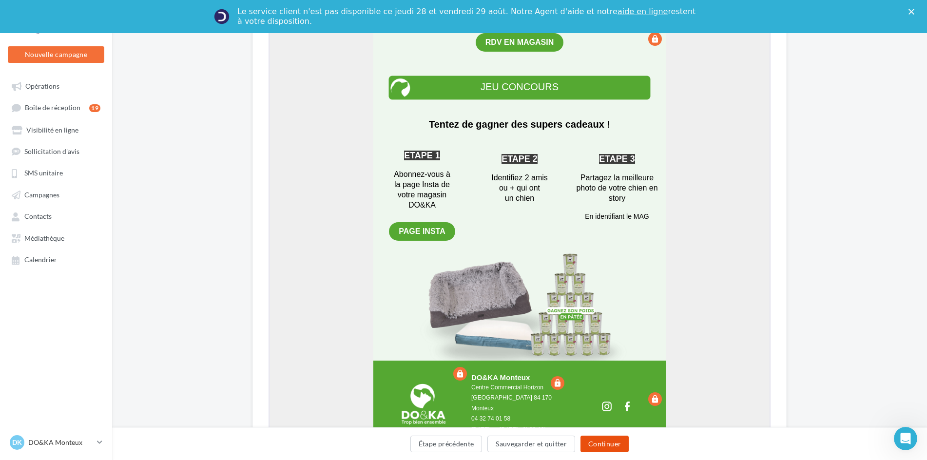
click at [607, 442] on button "Continuer" at bounding box center [604, 444] width 48 height 17
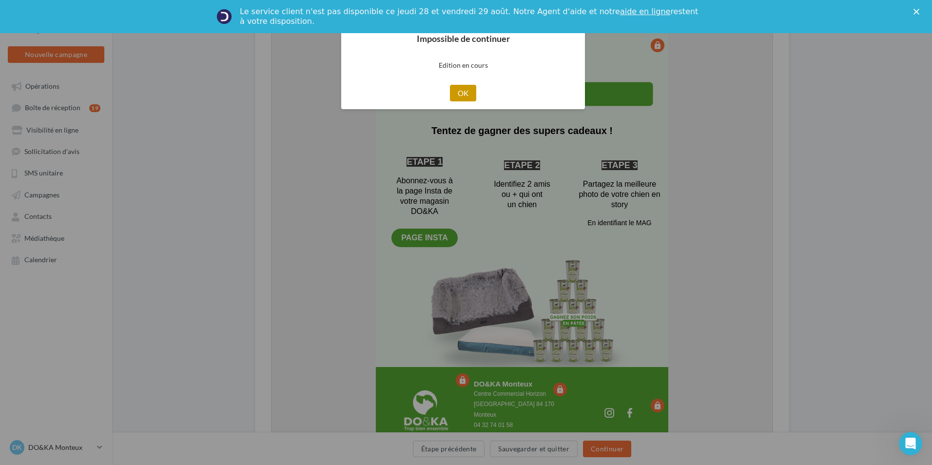
click at [466, 91] on button "OK" at bounding box center [463, 93] width 27 height 17
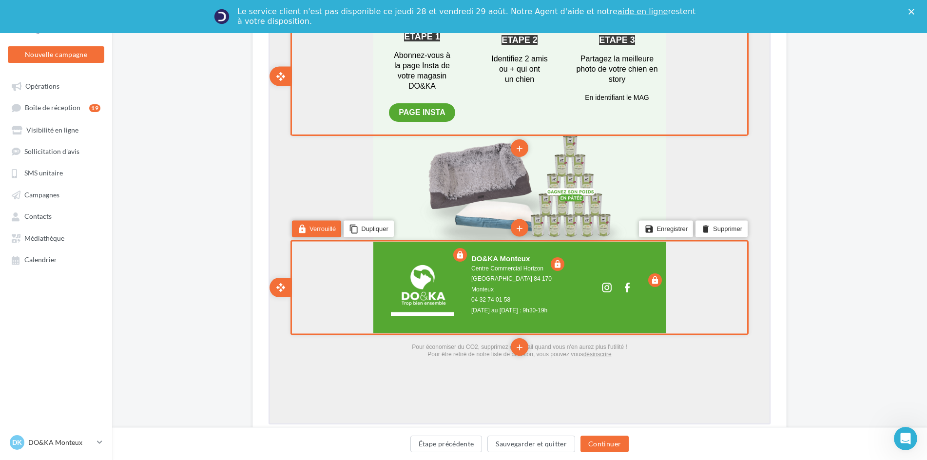
scroll to position [1067, 0]
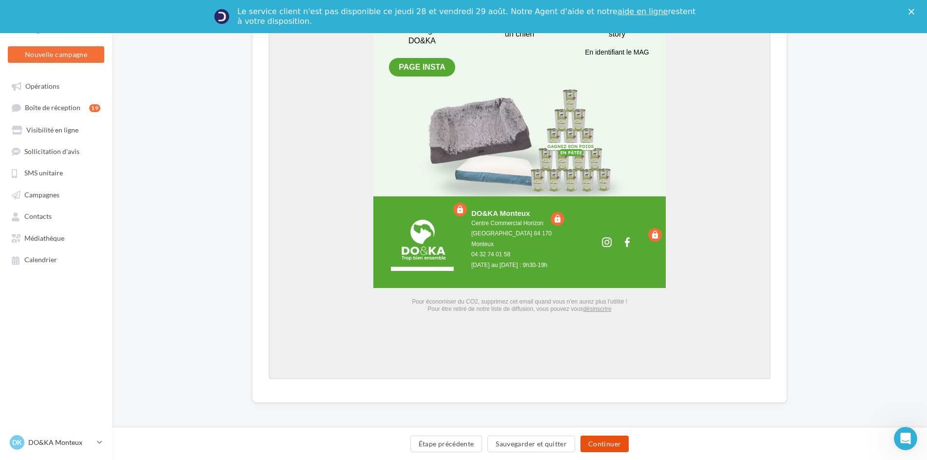
click at [604, 443] on button "Continuer" at bounding box center [604, 444] width 48 height 17
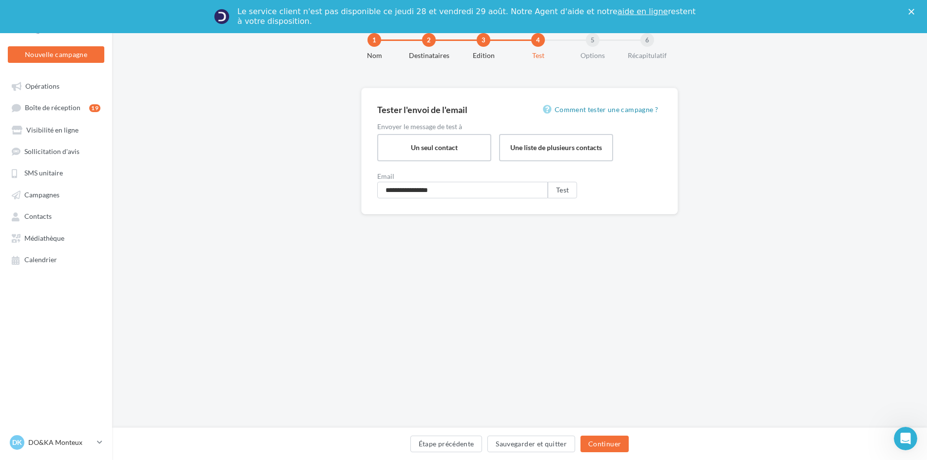
scroll to position [32, 0]
click at [559, 184] on button "Test" at bounding box center [562, 190] width 29 height 17
click at [605, 444] on button "Continuer" at bounding box center [604, 444] width 48 height 17
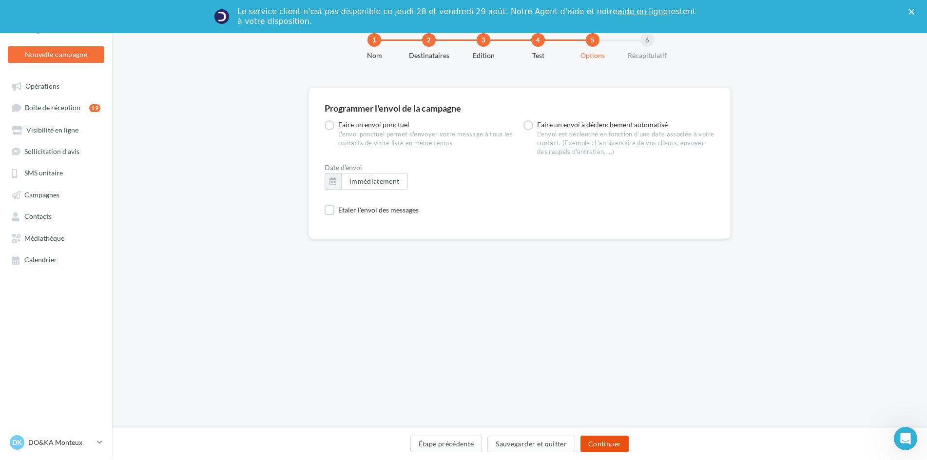
click at [605, 444] on button "Continuer" at bounding box center [604, 444] width 48 height 17
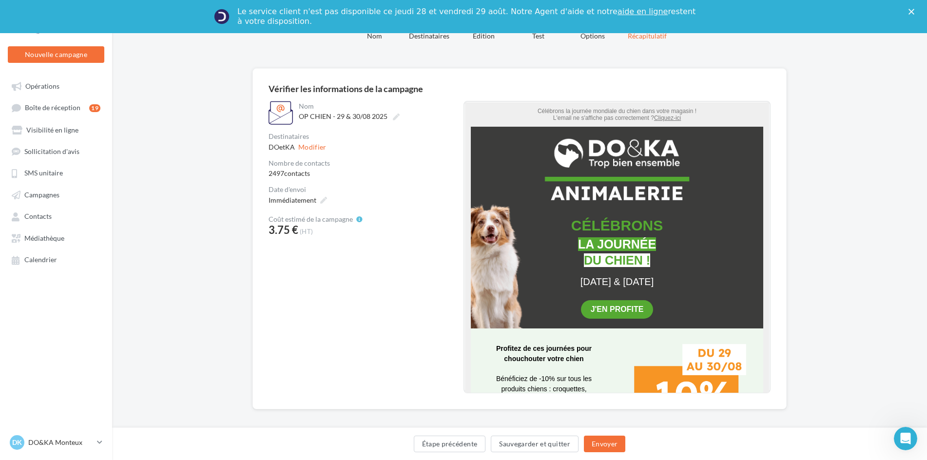
scroll to position [54, 0]
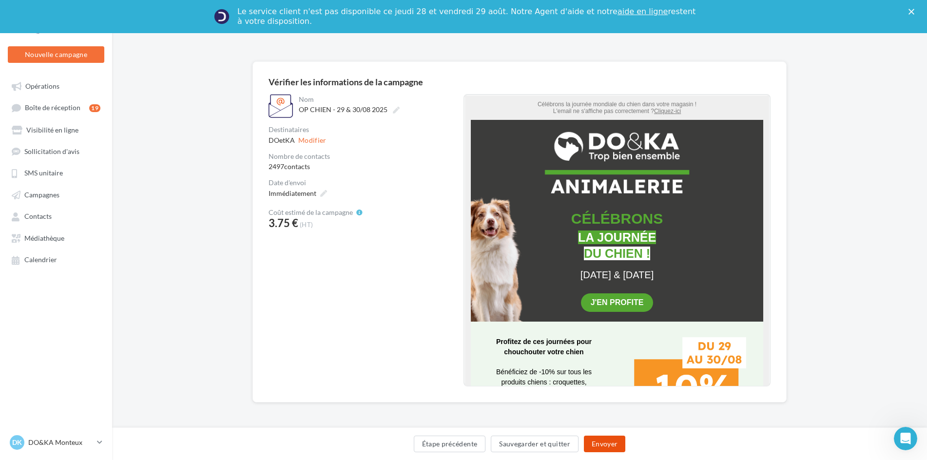
click at [605, 441] on button "Envoyer" at bounding box center [604, 444] width 41 height 17
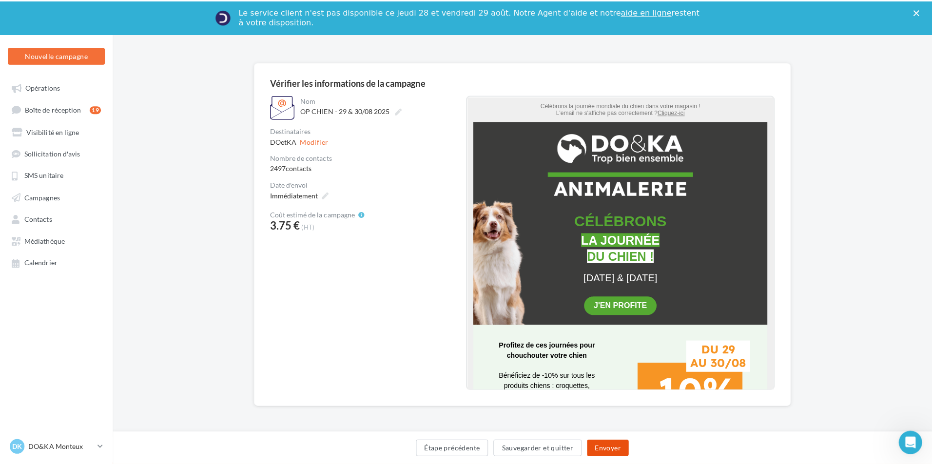
scroll to position [49, 0]
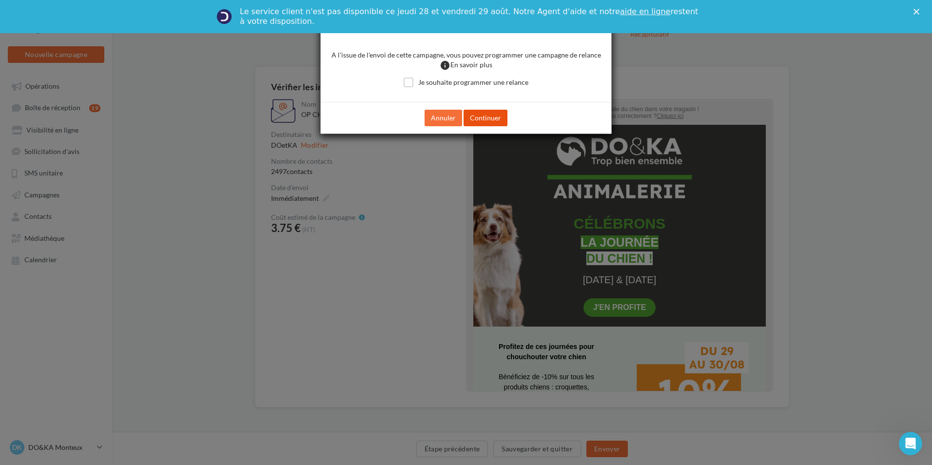
click at [483, 116] on button "Continuer" at bounding box center [485, 118] width 44 height 17
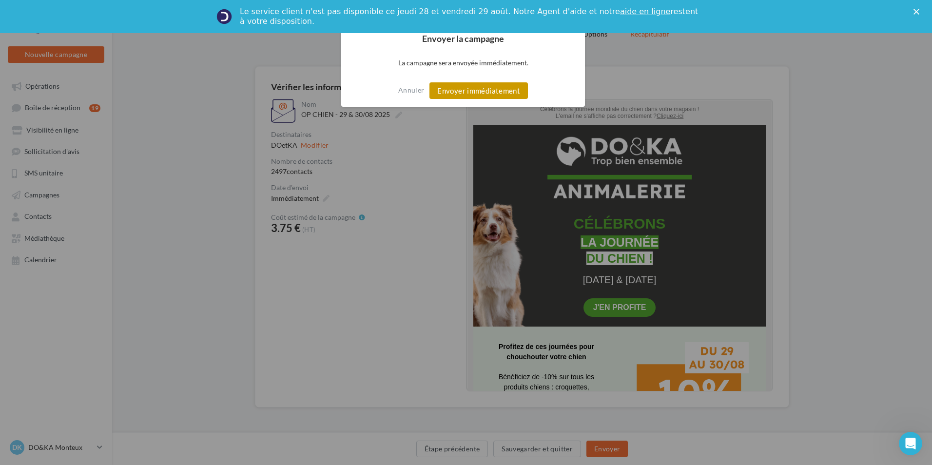
click at [483, 84] on button "Envoyer immédiatement" at bounding box center [478, 90] width 98 height 17
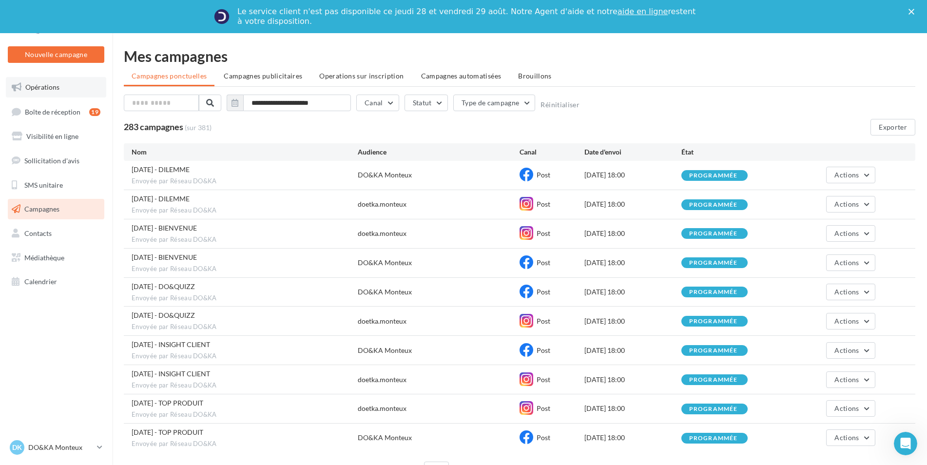
click at [36, 89] on span "Opérations" at bounding box center [42, 87] width 34 height 8
